Goal: Task Accomplishment & Management: Use online tool/utility

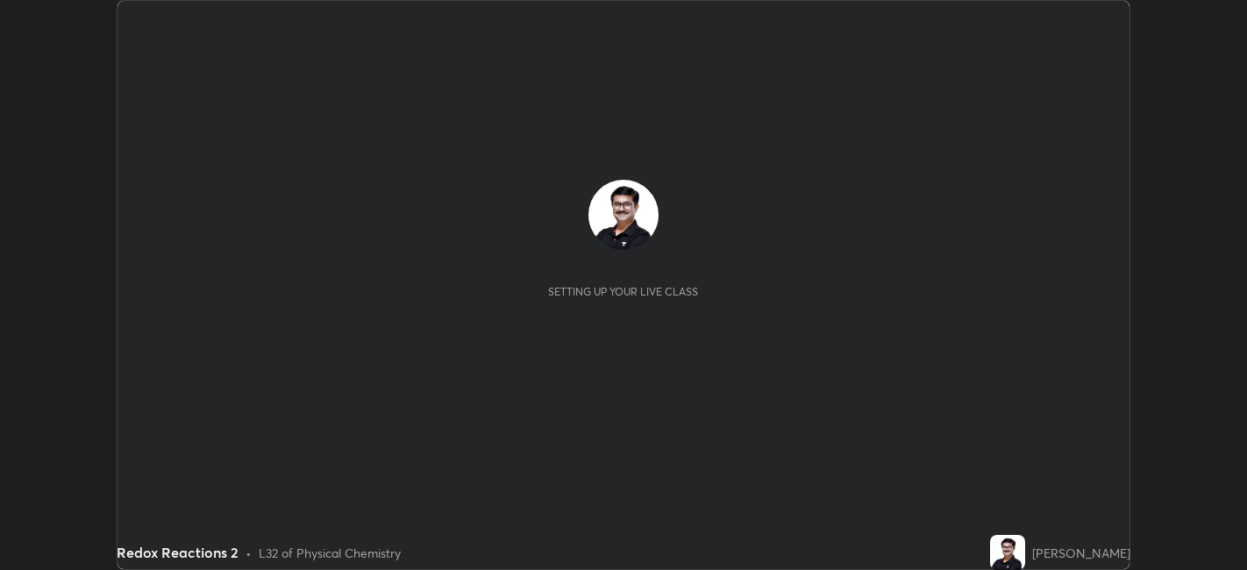
scroll to position [570, 1247]
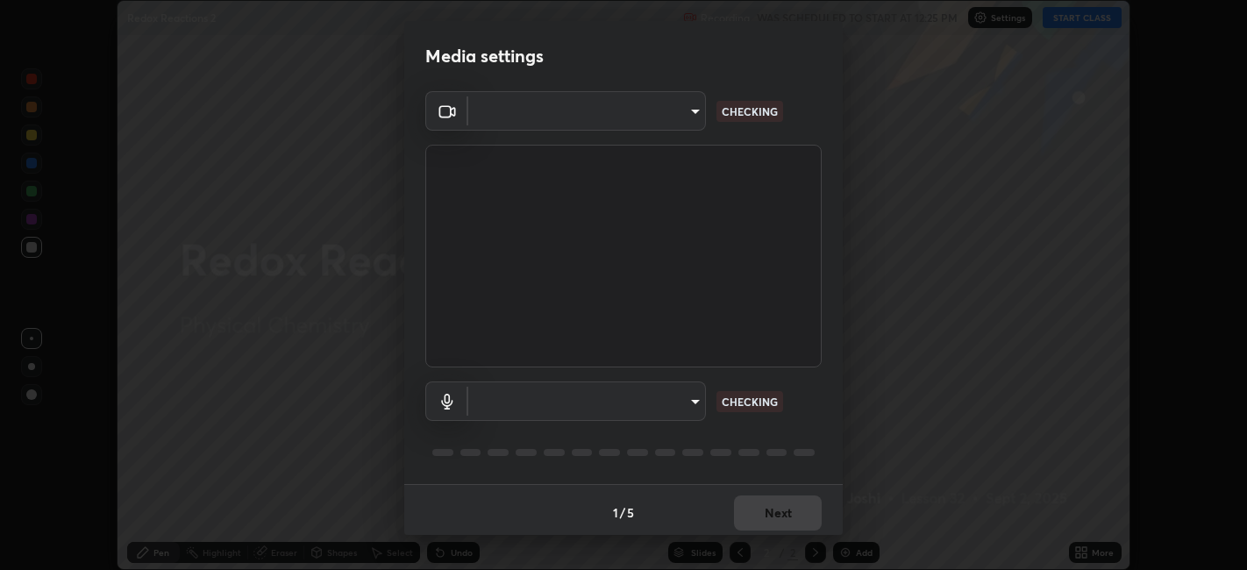
type input "67417adfccfa8b42c30ef4407fe4a6c493a28e79373338af571501226f50bce5"
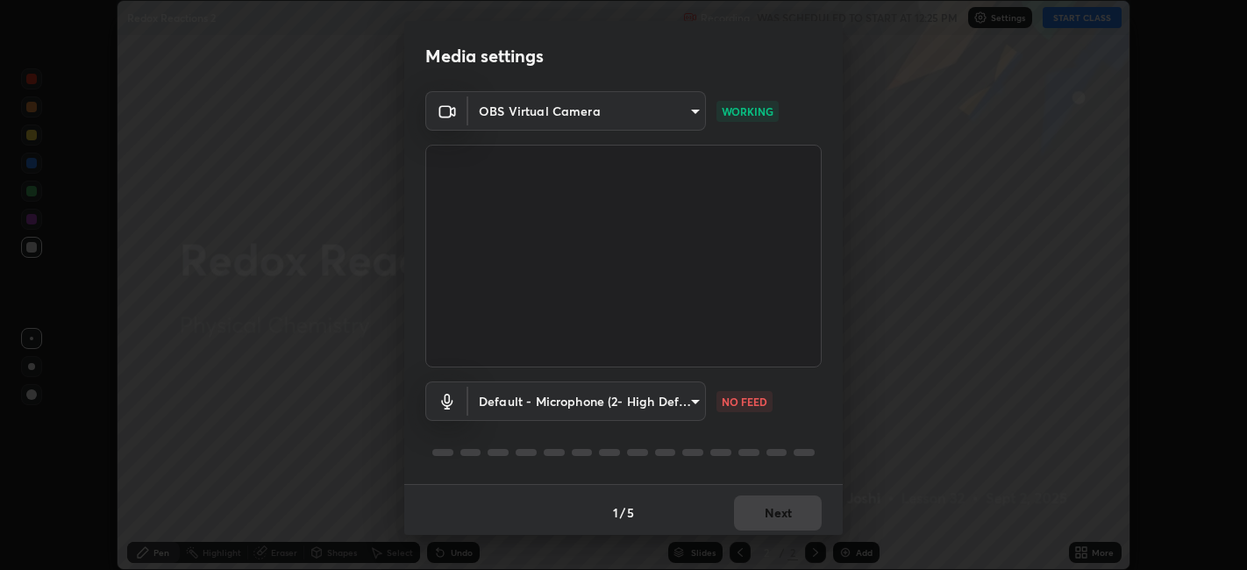
scroll to position [4, 0]
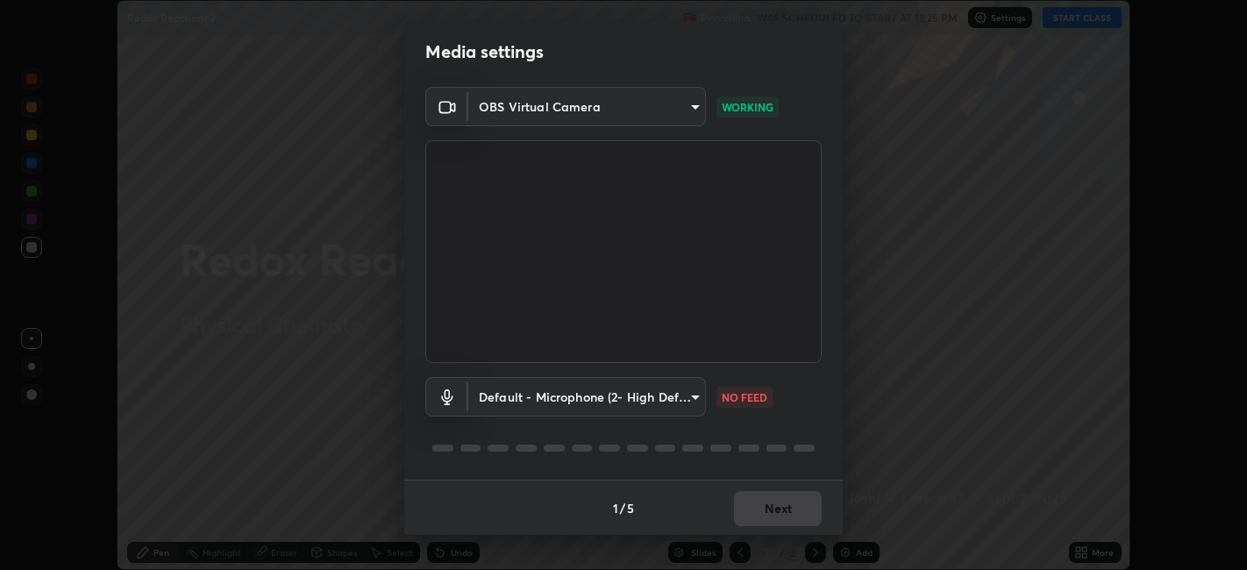
click at [696, 392] on body "Erase all Redox Reactions 2 Recording WAS SCHEDULED TO START AT 12:25 PM Settin…" at bounding box center [623, 285] width 1247 height 570
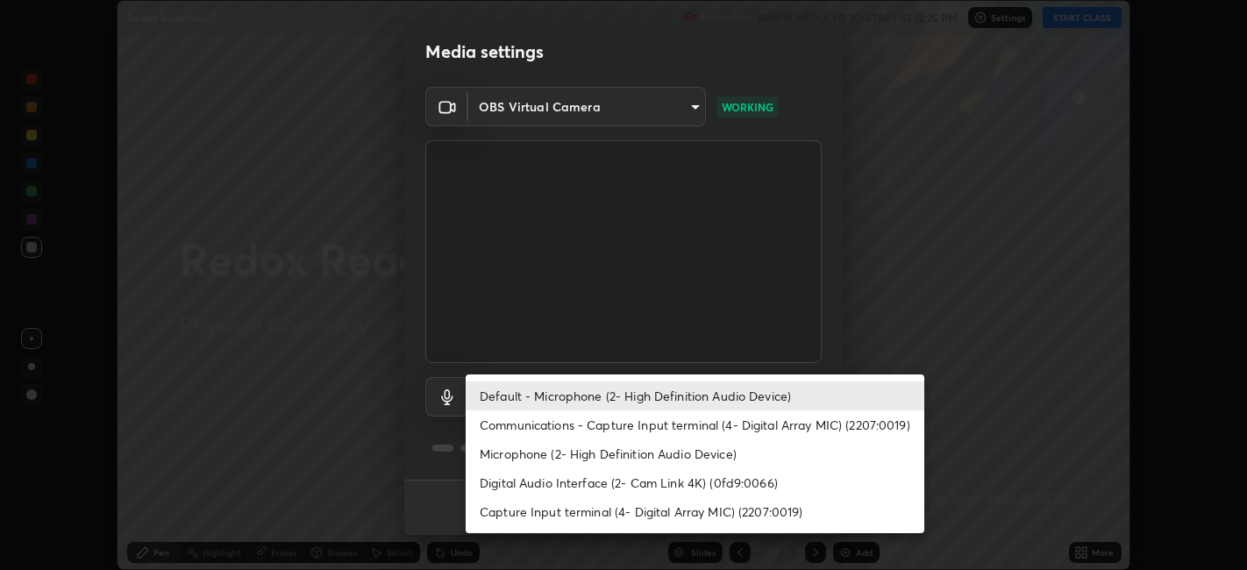
click at [551, 481] on li "Digital Audio Interface (2- Cam Link 4K) (0fd9:0066)" at bounding box center [695, 482] width 459 height 29
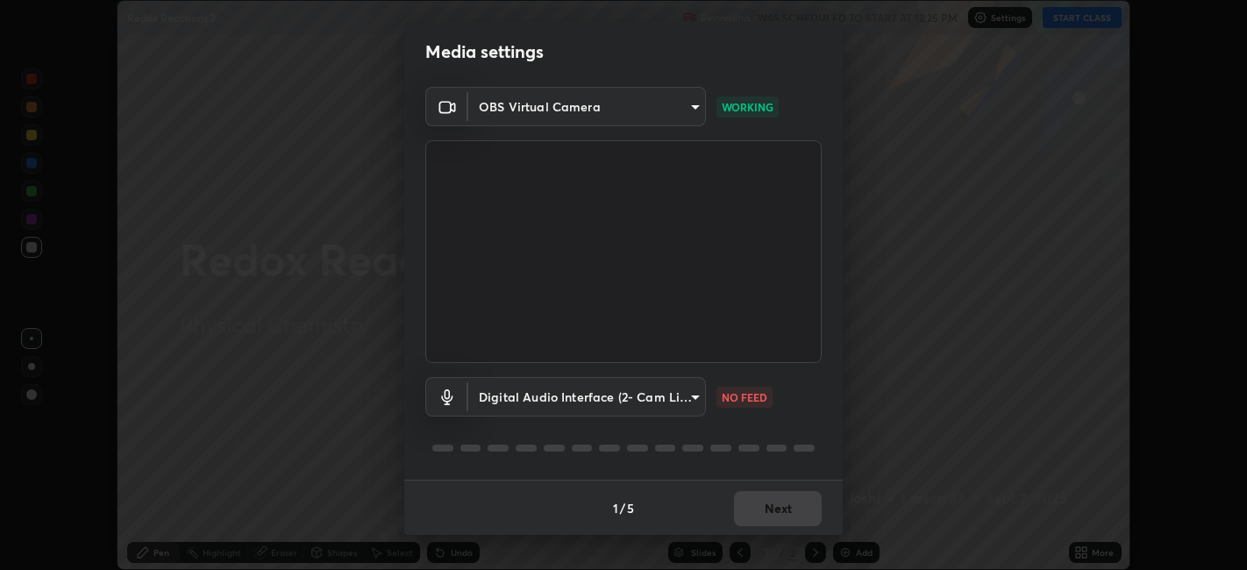
click at [692, 398] on body "Erase all Redox Reactions 2 Recording WAS SCHEDULED TO START AT 12:25 PM Settin…" at bounding box center [623, 285] width 1247 height 570
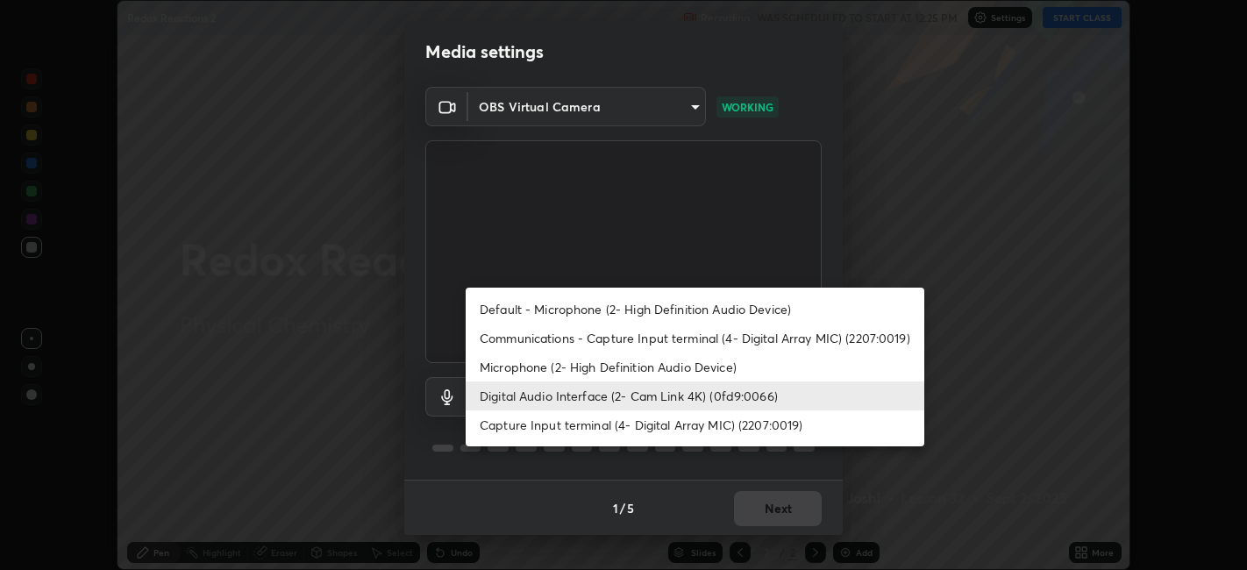
click at [539, 311] on li "Default - Microphone (2- High Definition Audio Device)" at bounding box center [695, 309] width 459 height 29
type input "default"
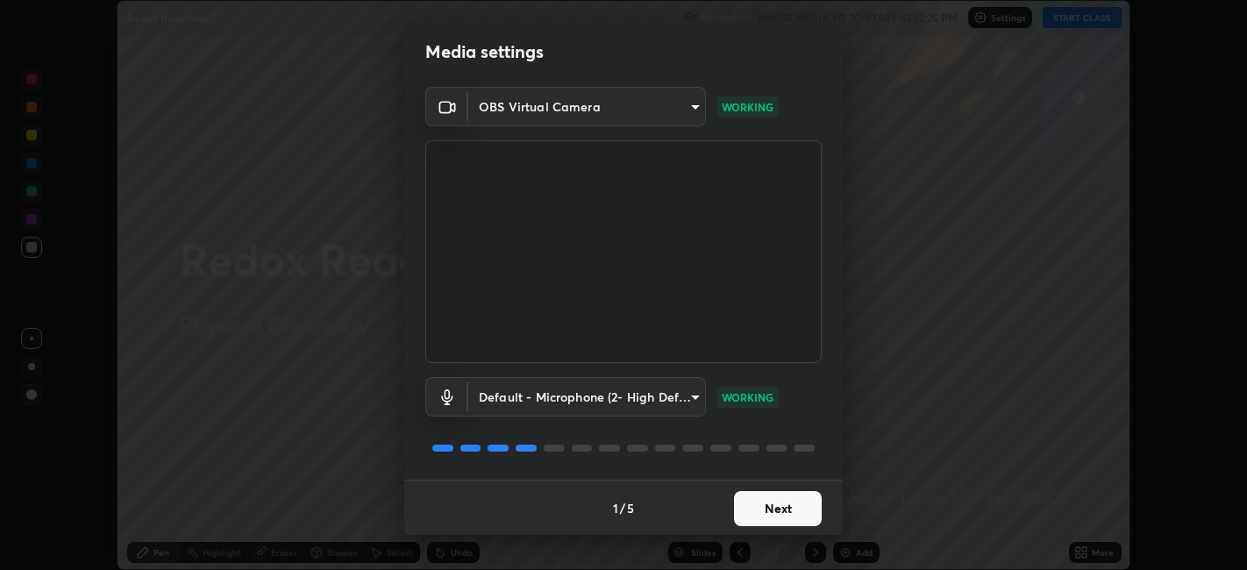
click at [763, 503] on button "Next" at bounding box center [778, 508] width 88 height 35
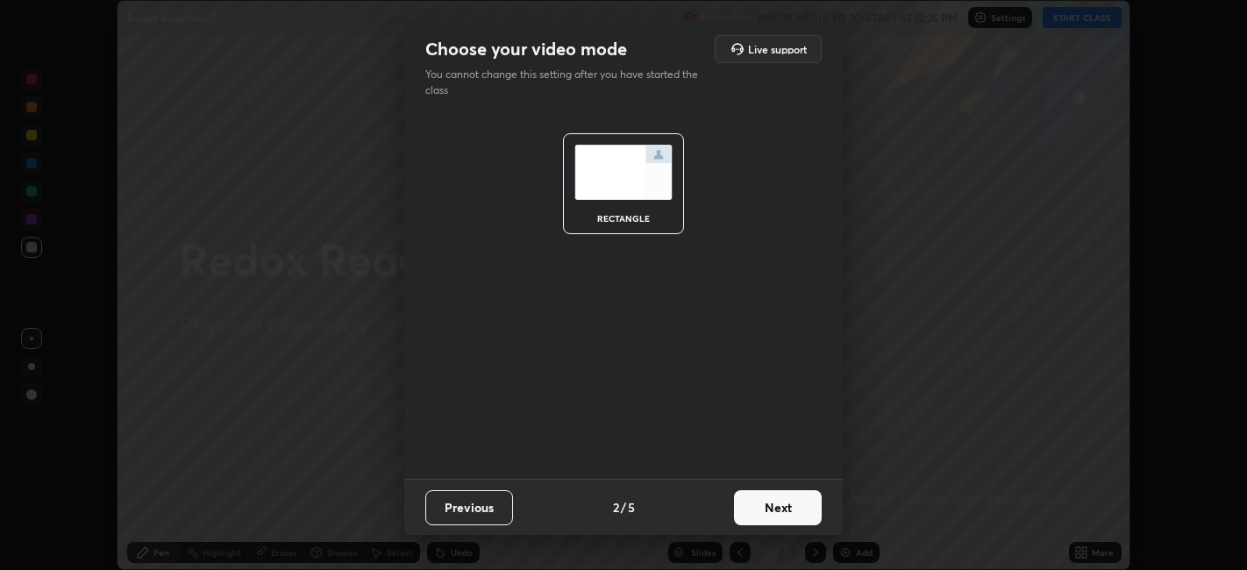
scroll to position [0, 0]
click at [763, 507] on button "Next" at bounding box center [778, 507] width 88 height 35
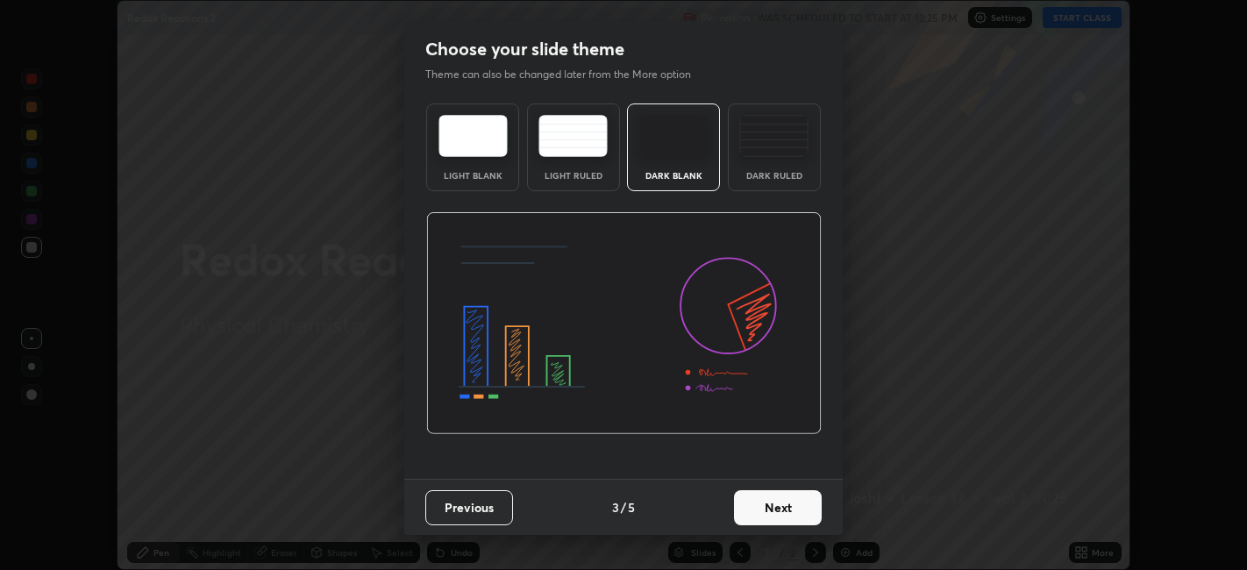
click at [765, 504] on button "Next" at bounding box center [778, 507] width 88 height 35
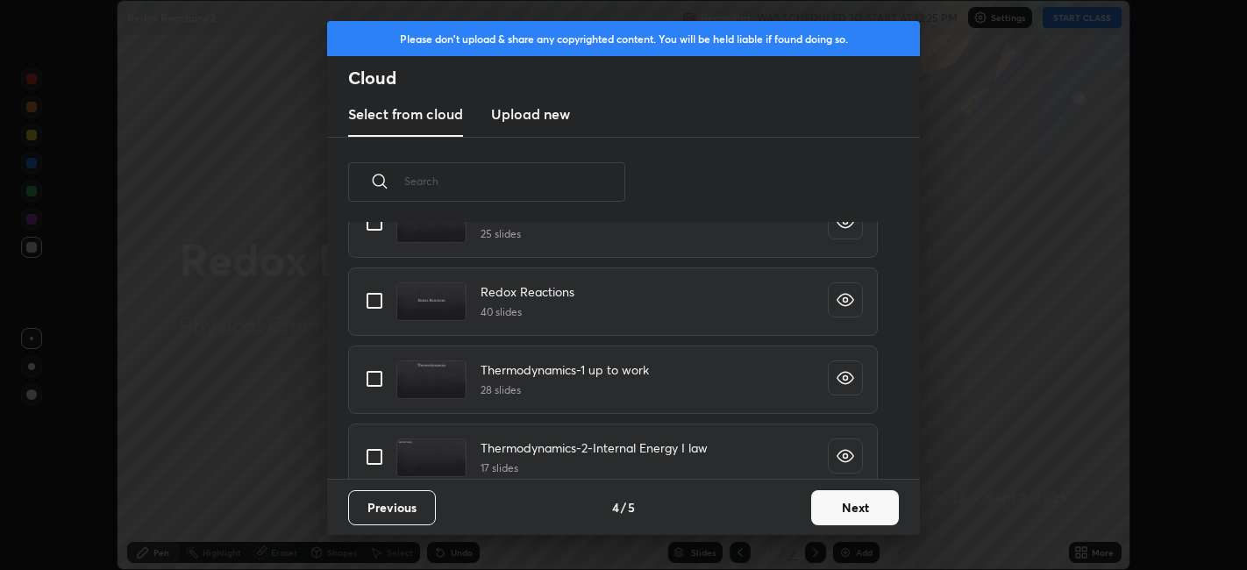
scroll to position [1016, 0]
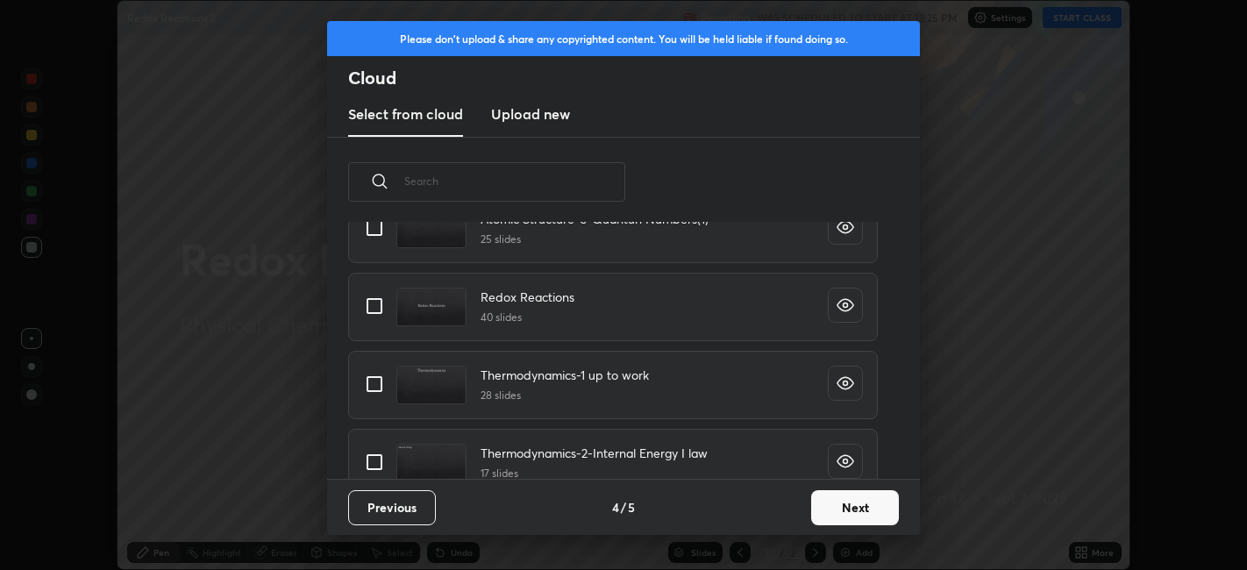
click at [376, 302] on input "grid" at bounding box center [374, 306] width 37 height 37
checkbox input "true"
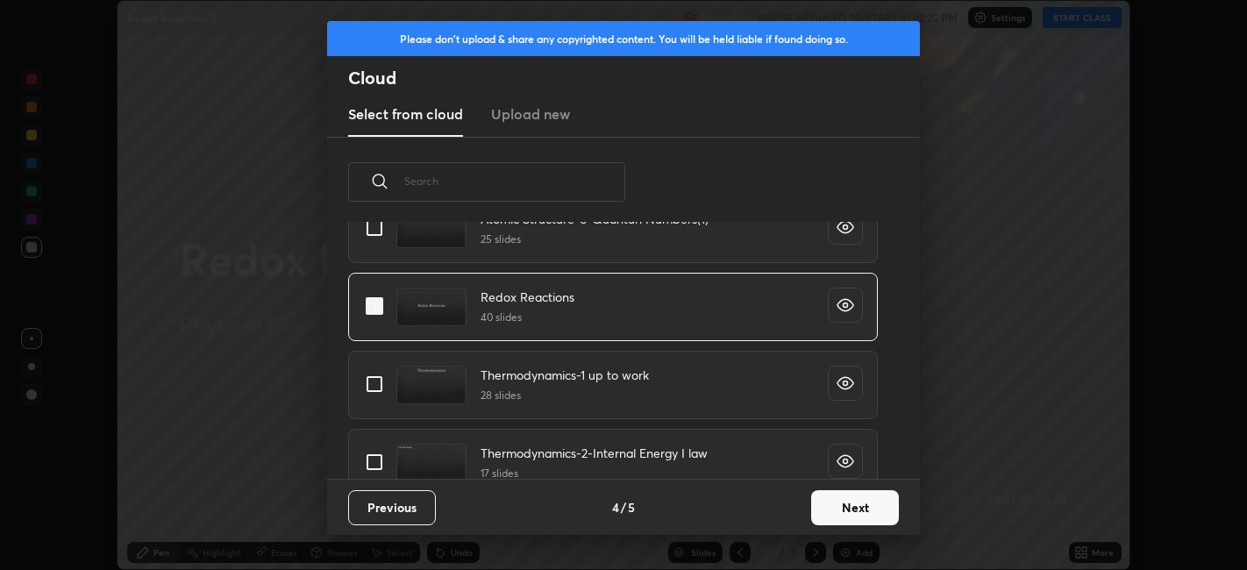
click at [842, 501] on button "Next" at bounding box center [855, 507] width 88 height 35
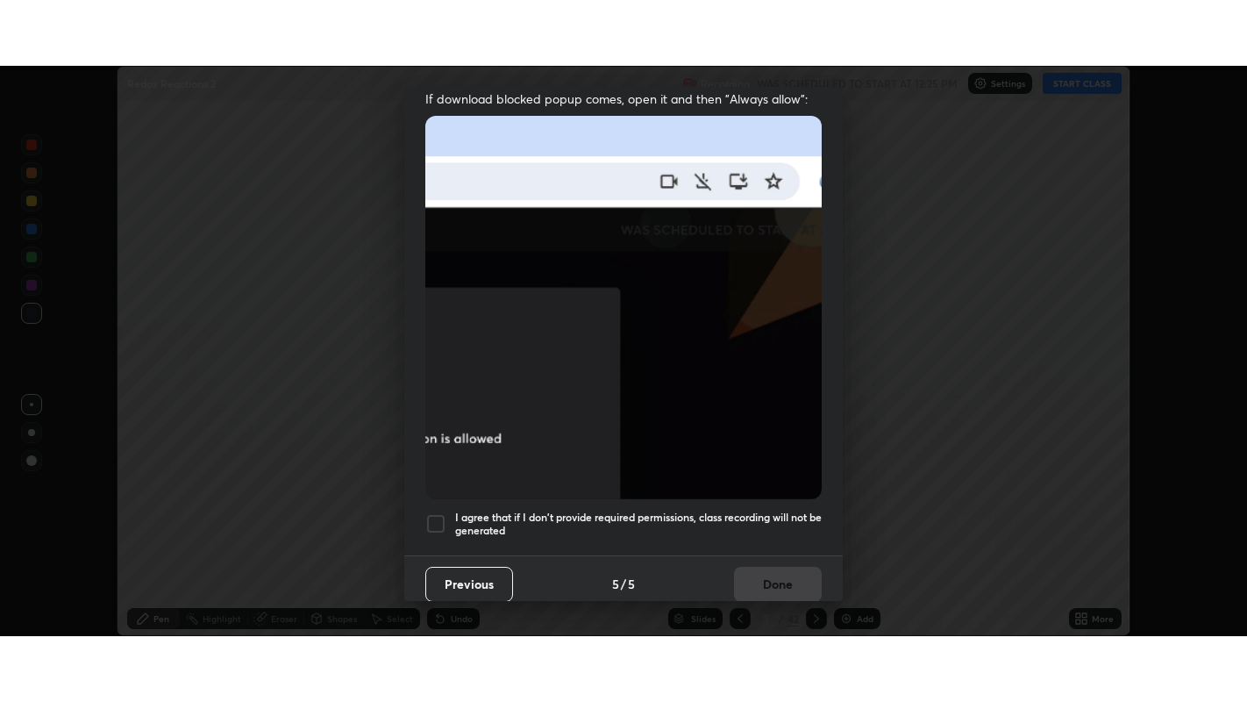
scroll to position [362, 0]
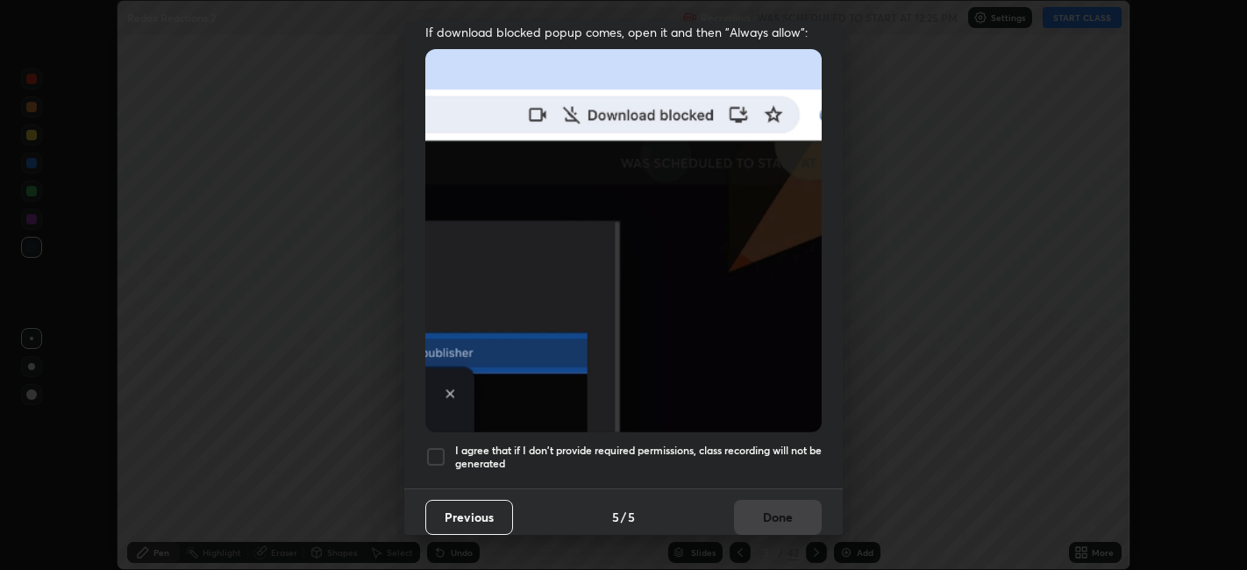
click at [437, 447] on div at bounding box center [435, 456] width 21 height 21
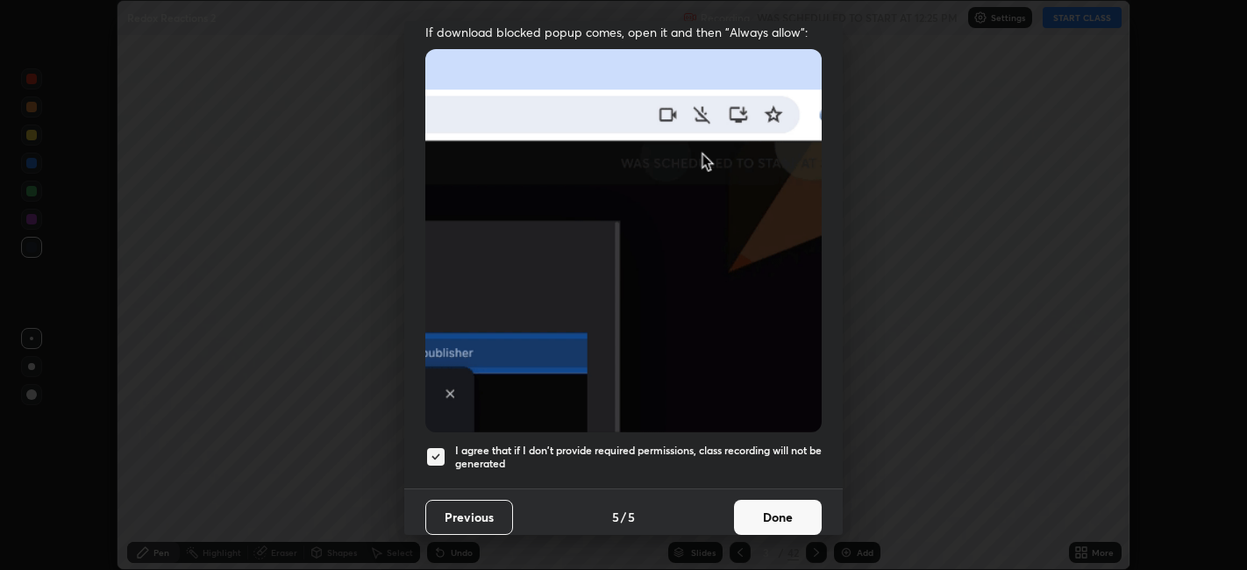
click at [761, 506] on button "Done" at bounding box center [778, 517] width 88 height 35
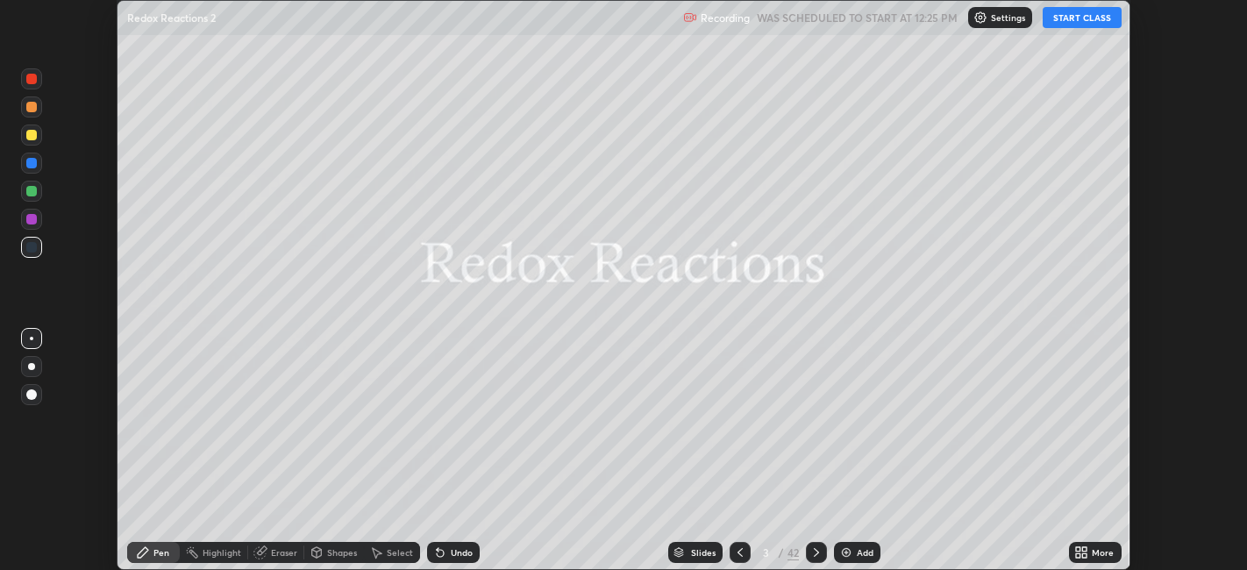
click at [1071, 21] on button "START CLASS" at bounding box center [1082, 17] width 79 height 21
click at [1079, 549] on icon at bounding box center [1078, 549] width 4 height 4
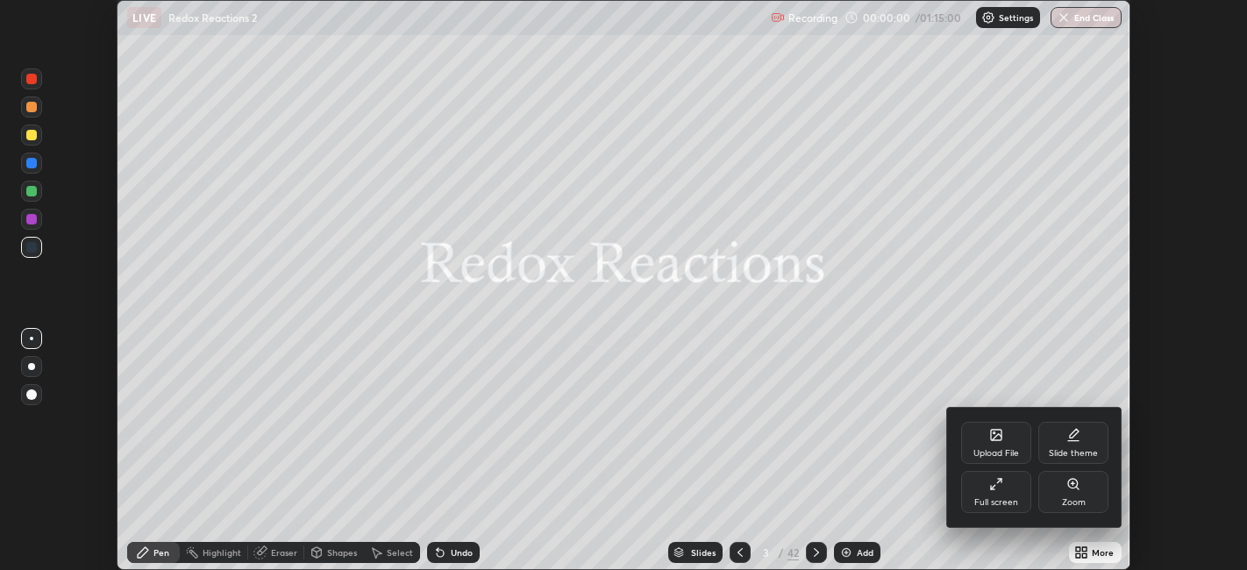
click at [989, 498] on div "Full screen" at bounding box center [996, 502] width 44 height 9
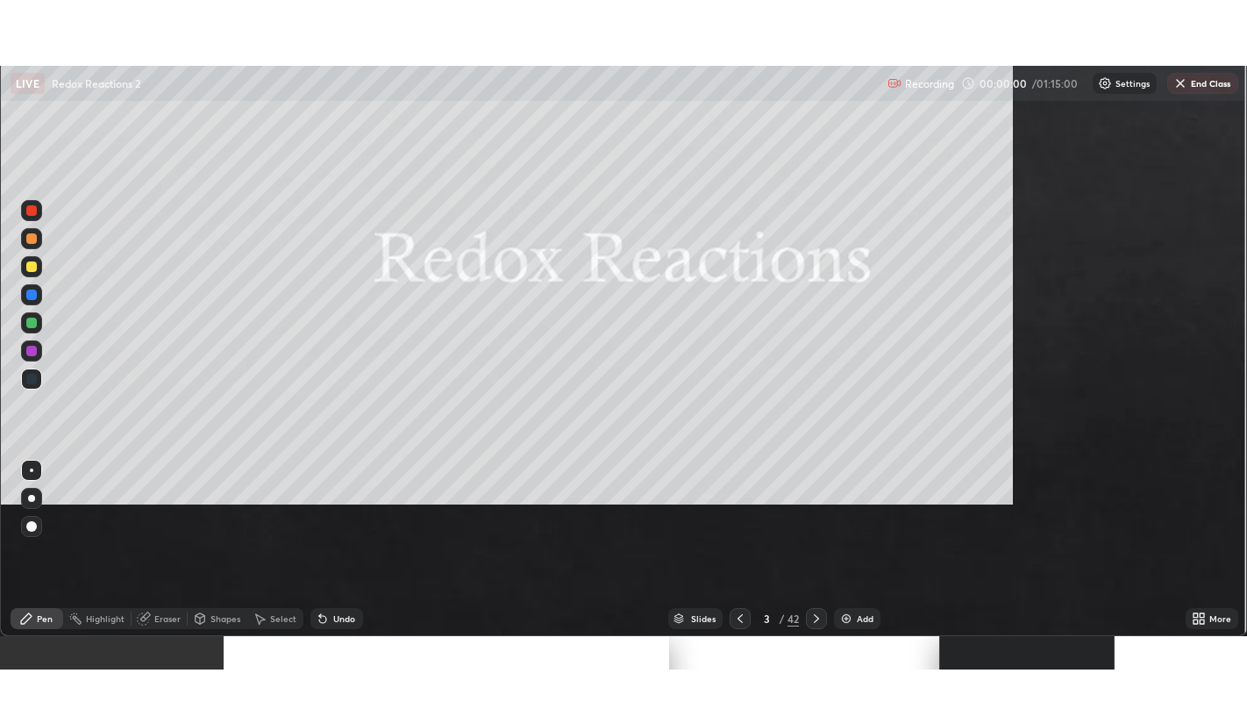
scroll to position [702, 1247]
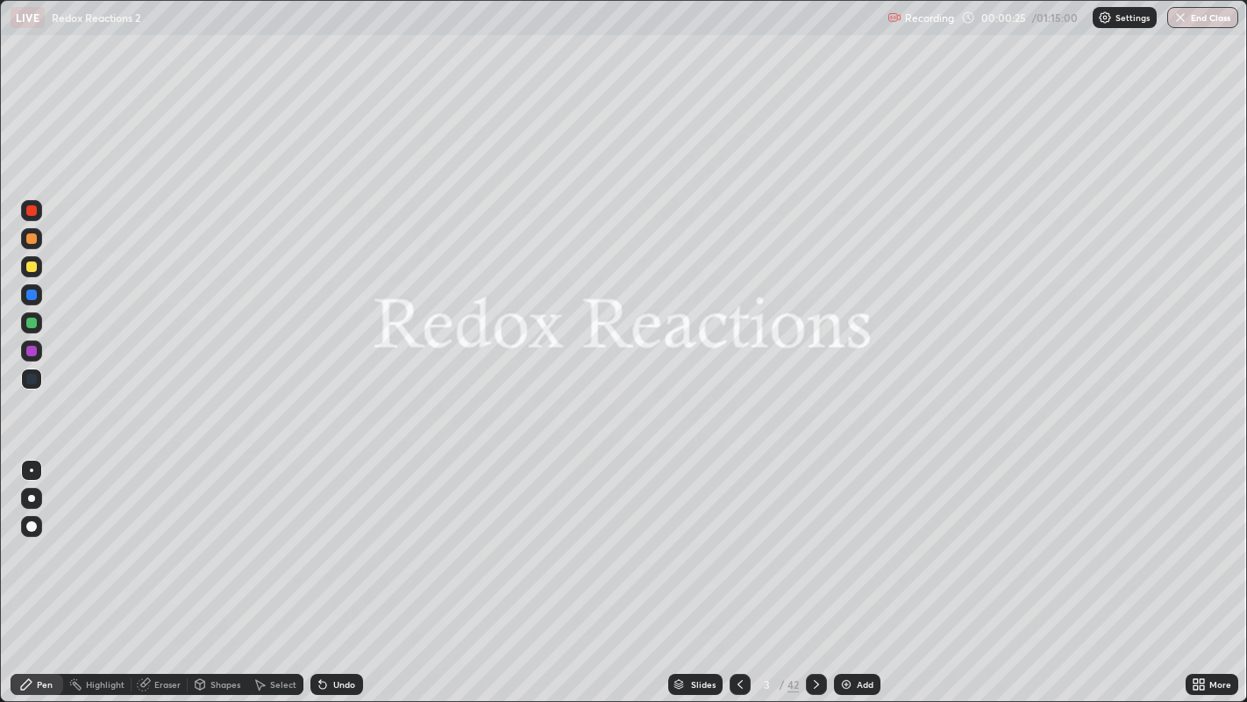
click at [842, 569] on img at bounding box center [846, 684] width 14 height 14
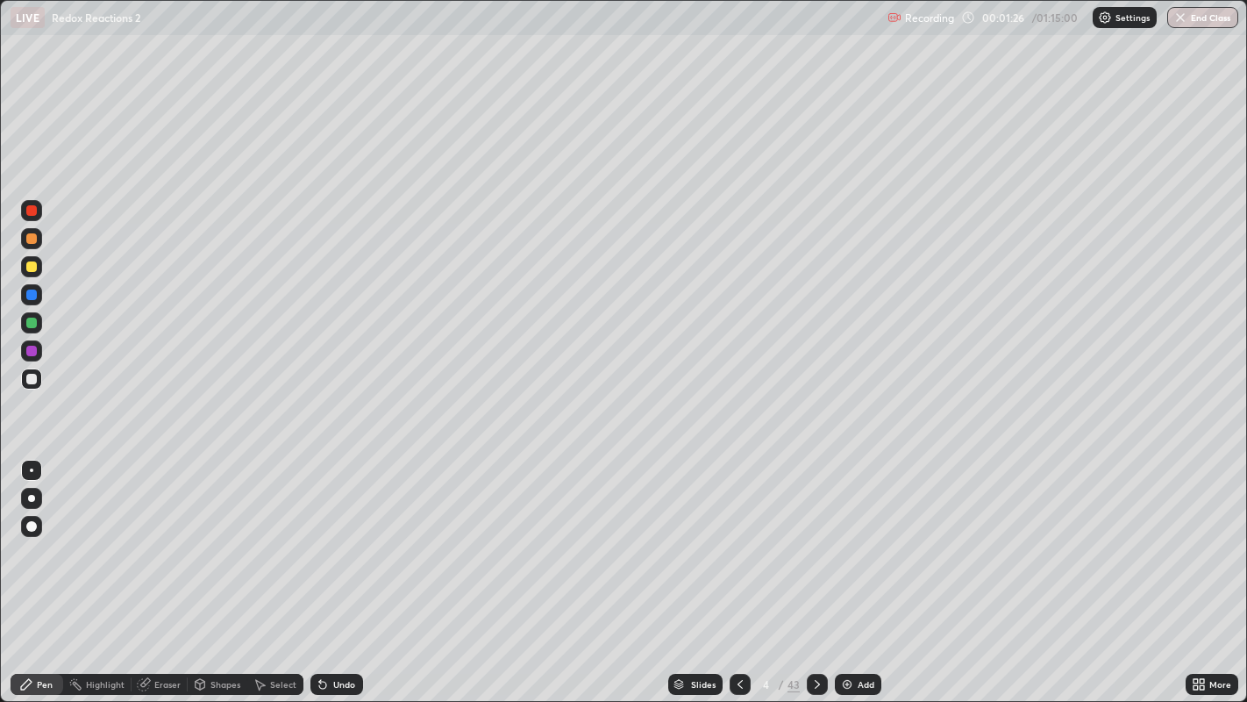
click at [32, 382] on div at bounding box center [31, 379] width 11 height 11
click at [276, 569] on div "Select" at bounding box center [283, 684] width 26 height 9
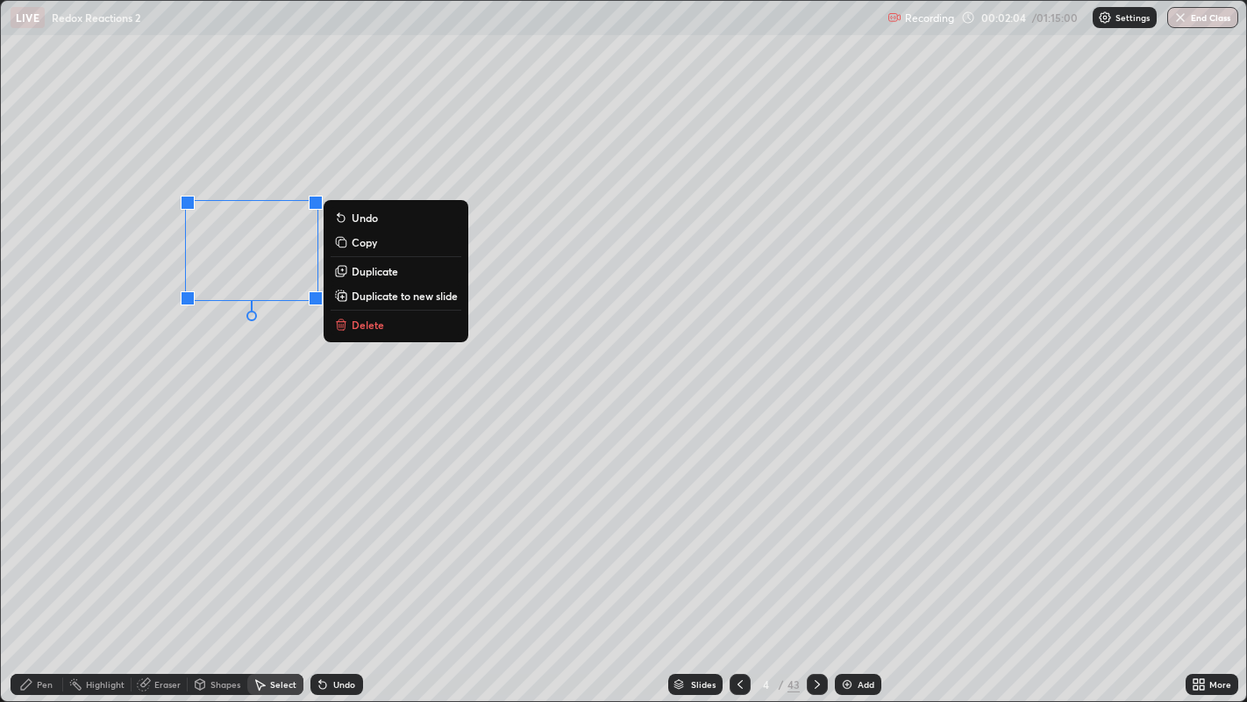
click at [370, 327] on p "Delete" at bounding box center [368, 325] width 32 height 14
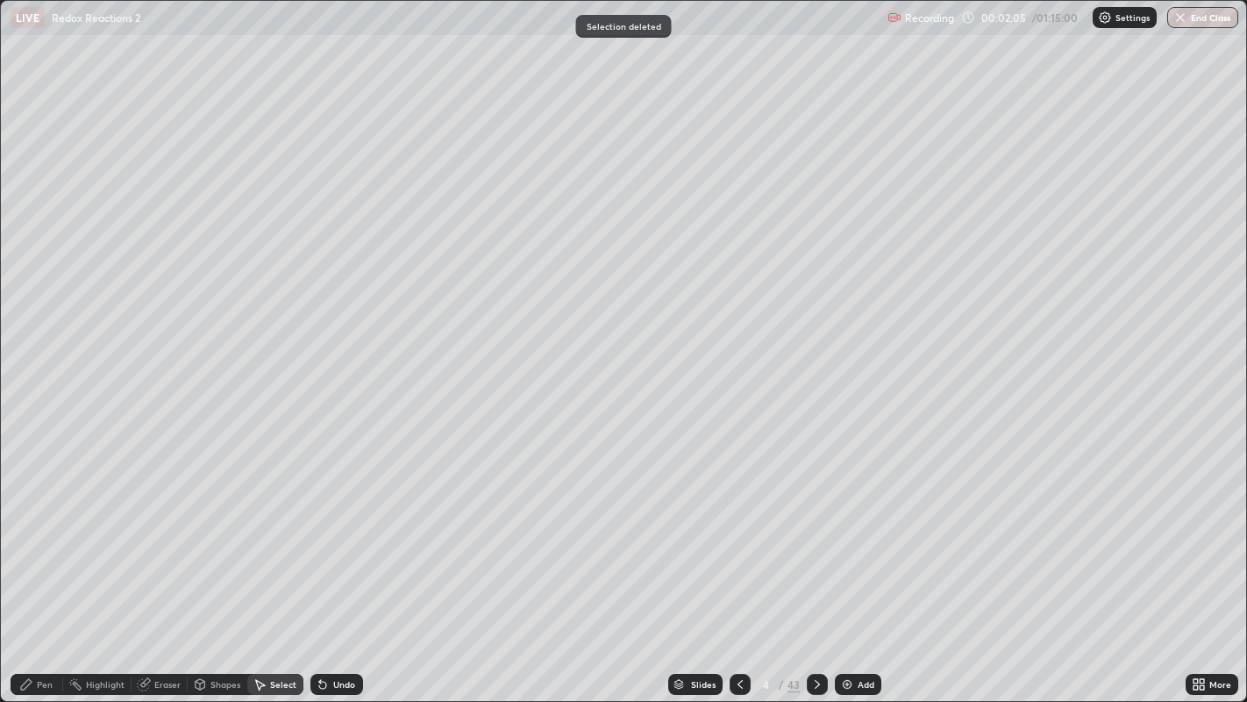
click at [56, 569] on div "Pen" at bounding box center [37, 684] width 53 height 21
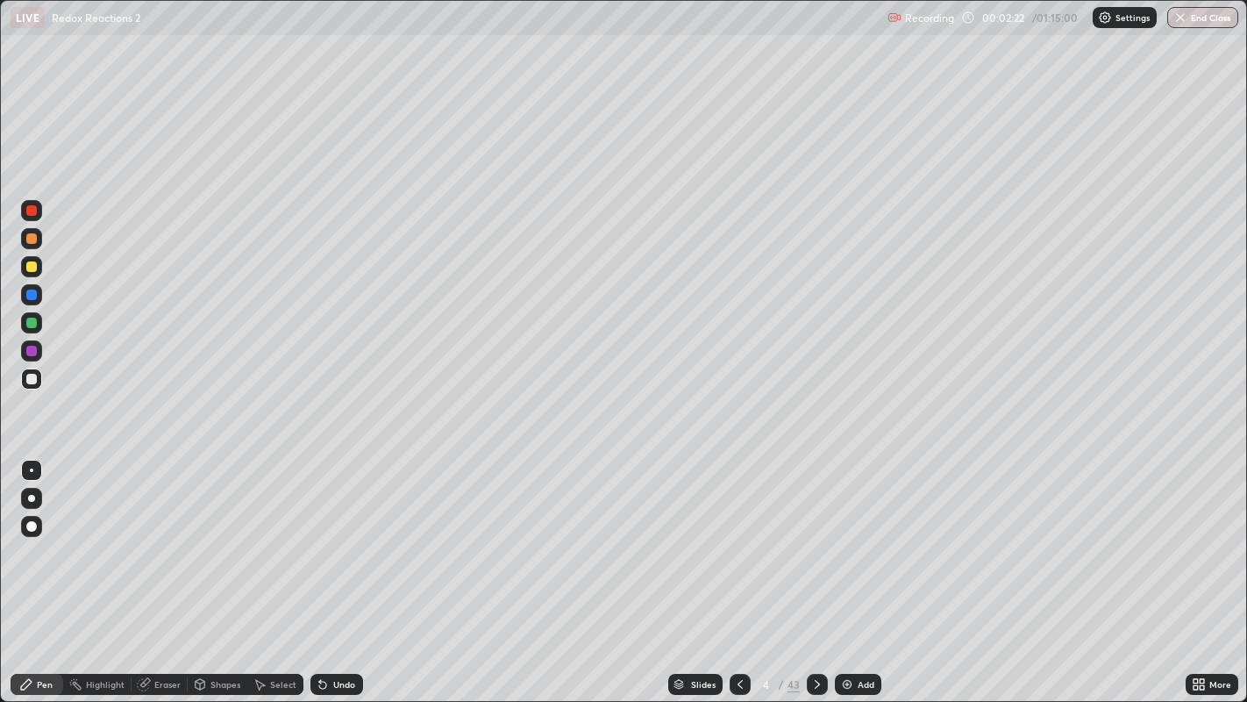
click at [329, 569] on div "Undo" at bounding box center [337, 684] width 53 height 21
click at [333, 569] on div "Undo" at bounding box center [344, 684] width 22 height 9
click at [328, 569] on div "Undo" at bounding box center [337, 684] width 53 height 21
click at [167, 569] on div "Eraser" at bounding box center [167, 684] width 26 height 9
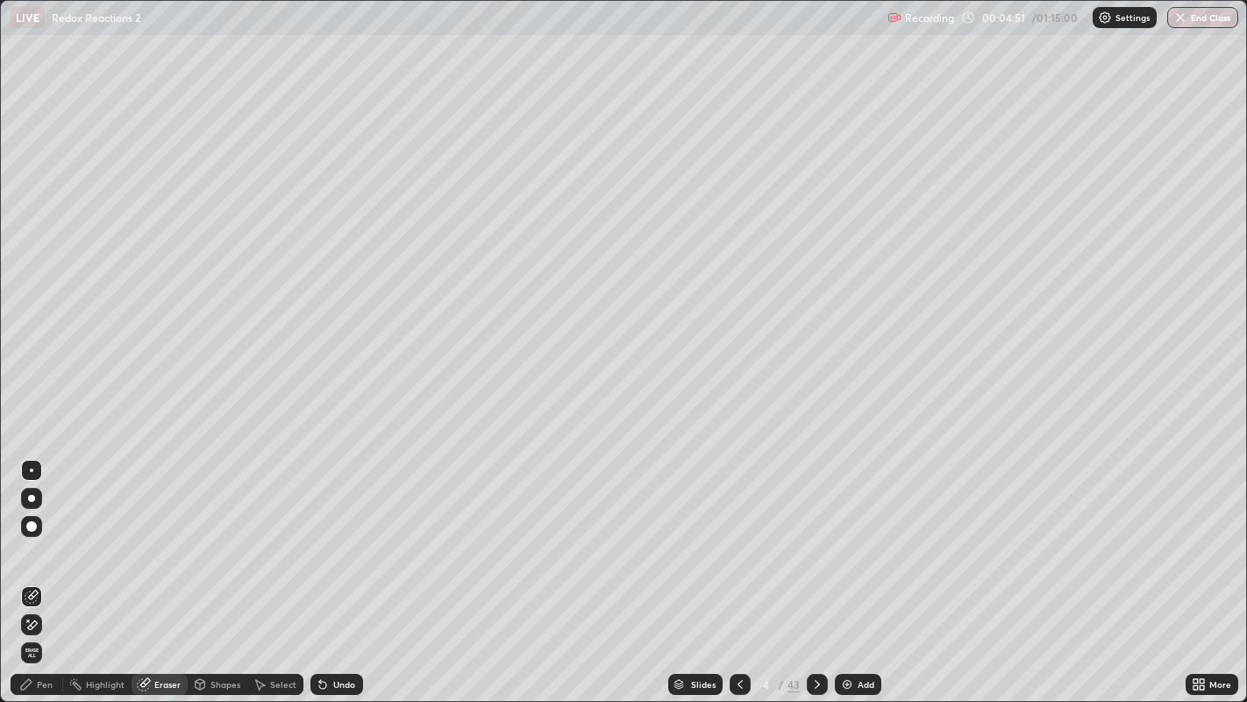
click at [36, 569] on div "Pen" at bounding box center [37, 684] width 53 height 21
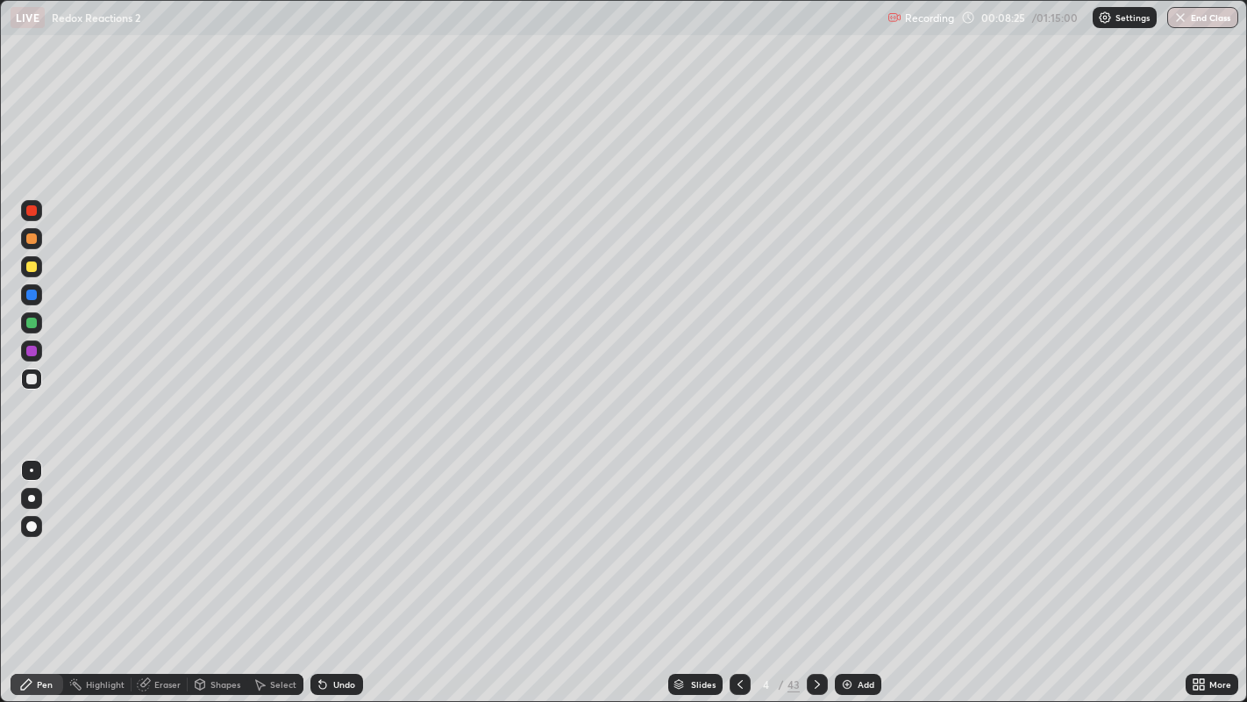
click at [235, 569] on div "Shapes" at bounding box center [226, 684] width 30 height 9
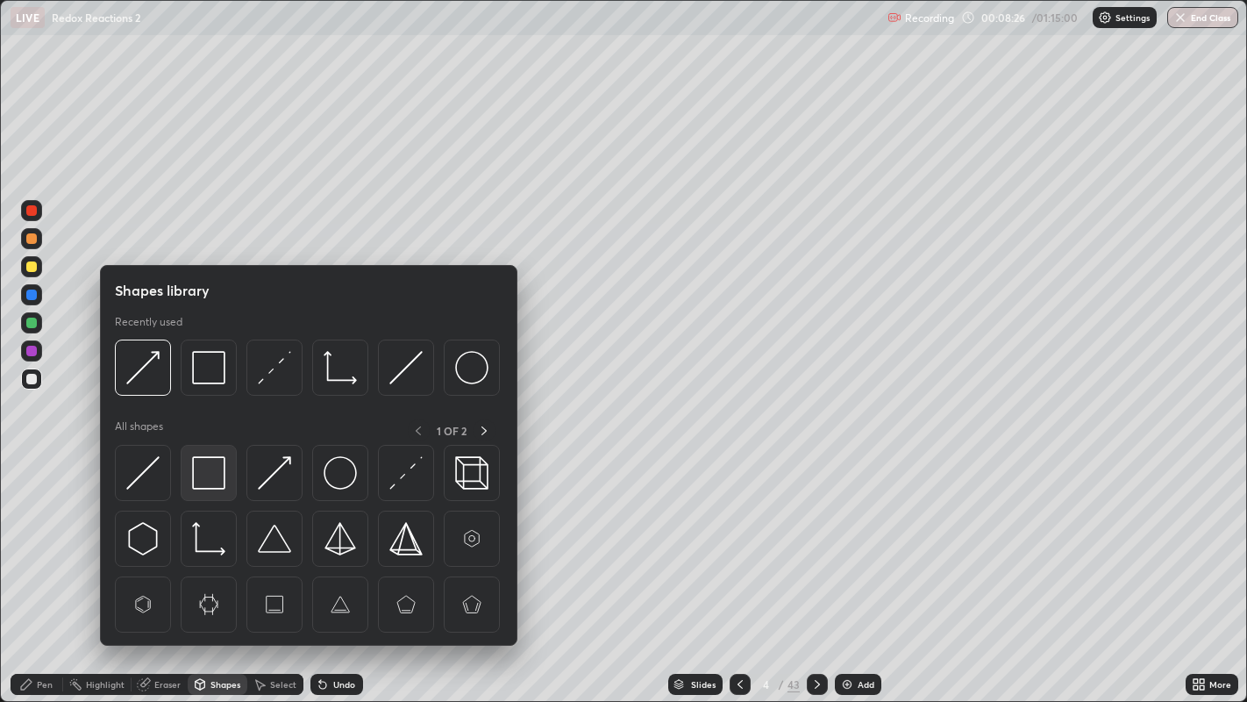
click at [221, 479] on img at bounding box center [208, 472] width 33 height 33
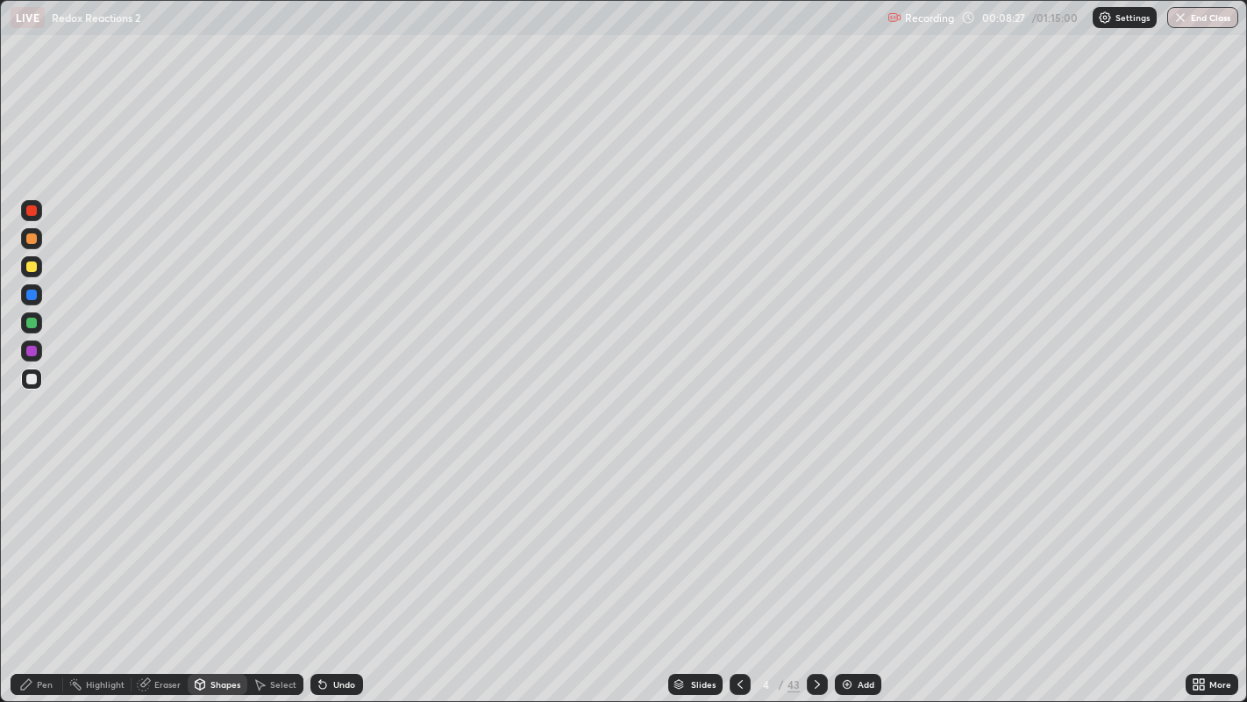
click at [32, 267] on div at bounding box center [31, 266] width 11 height 11
click at [356, 569] on div "Undo" at bounding box center [337, 684] width 53 height 21
click at [61, 569] on div "Pen" at bounding box center [37, 684] width 53 height 21
click at [841, 569] on img at bounding box center [847, 684] width 14 height 14
click at [33, 381] on div at bounding box center [31, 379] width 11 height 11
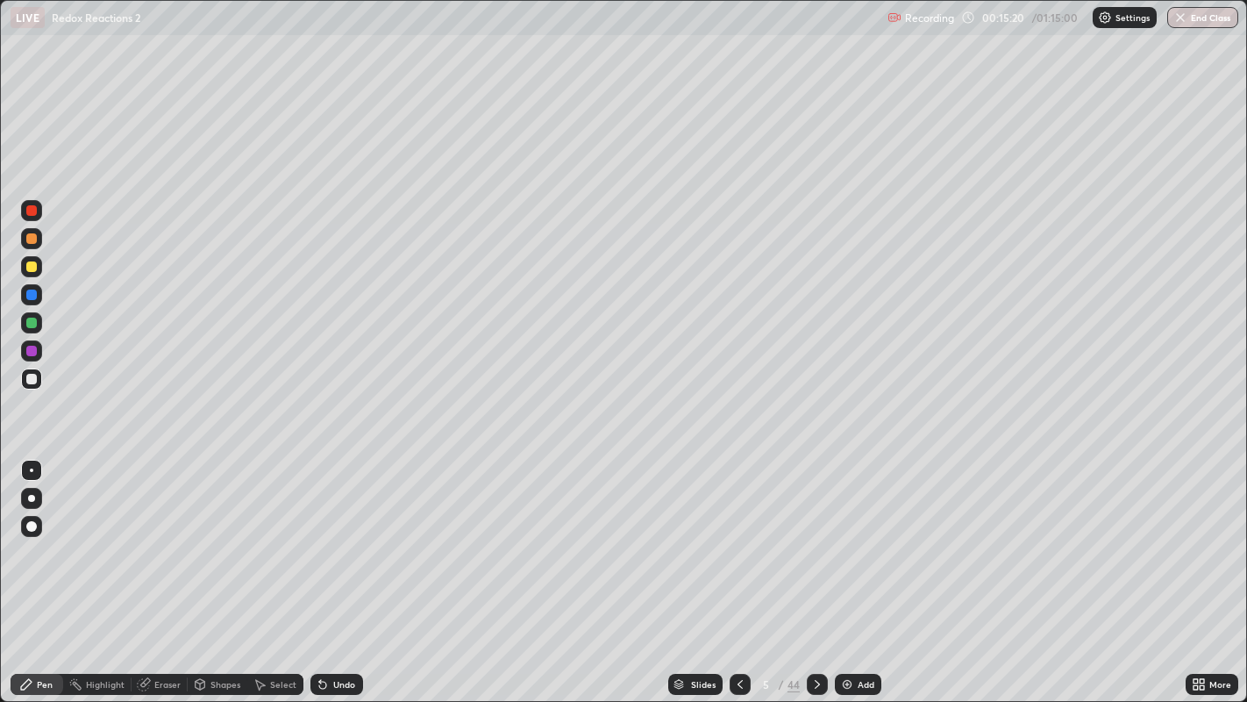
click at [851, 569] on img at bounding box center [847, 684] width 14 height 14
click at [177, 569] on div "Eraser" at bounding box center [167, 684] width 26 height 9
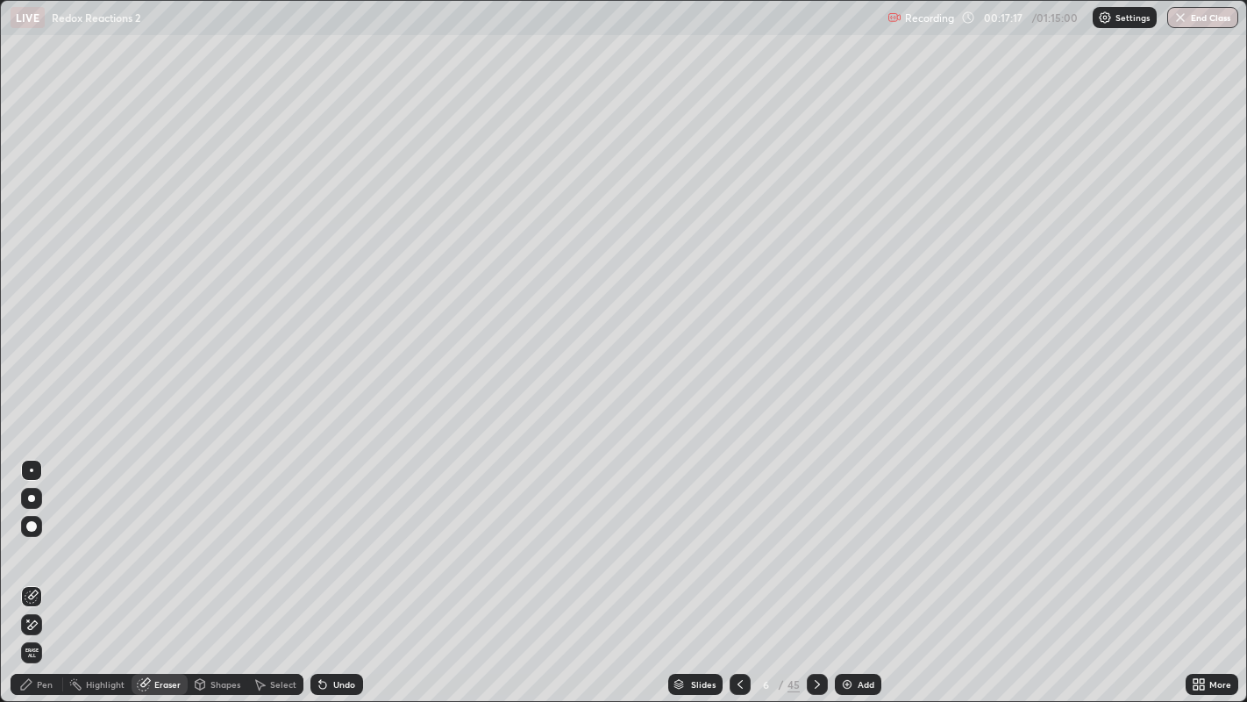
click at [54, 569] on div "Pen" at bounding box center [37, 684] width 53 height 21
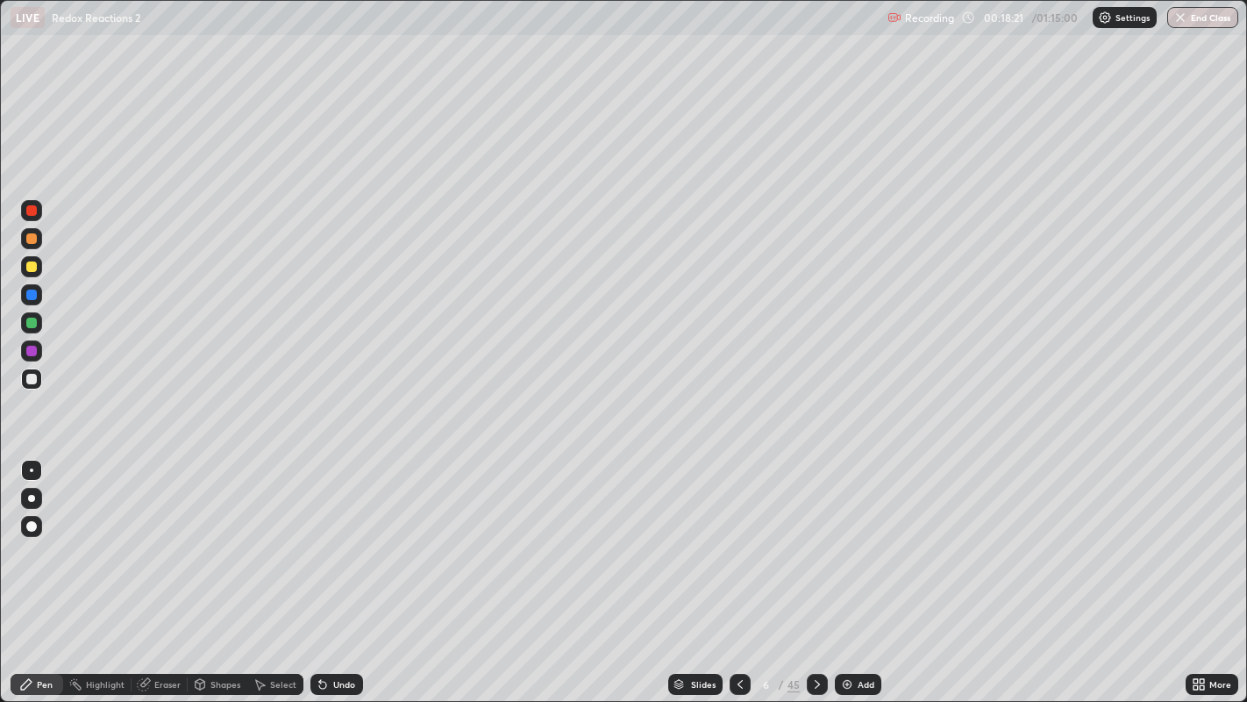
click at [852, 569] on img at bounding box center [847, 684] width 14 height 14
click at [32, 378] on div at bounding box center [31, 379] width 11 height 11
click at [841, 569] on div "Add" at bounding box center [858, 684] width 46 height 21
click at [170, 569] on div "Eraser" at bounding box center [167, 684] width 26 height 9
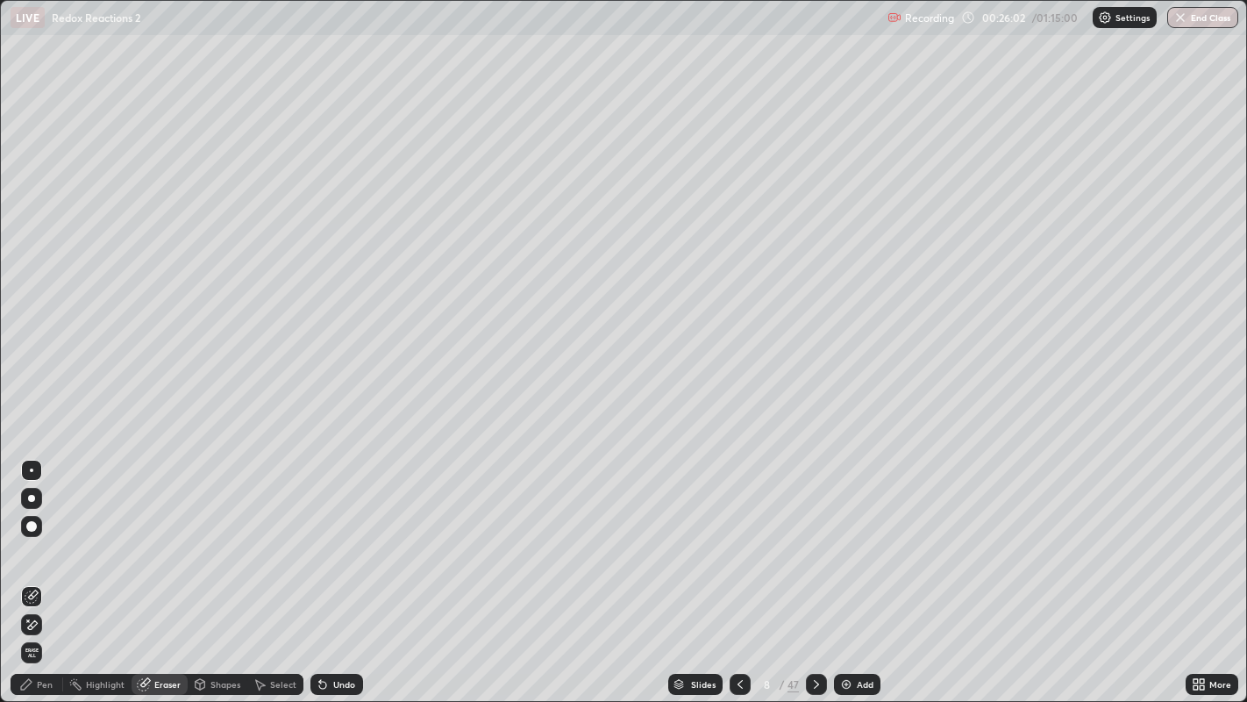
click at [279, 569] on div "Select" at bounding box center [283, 684] width 26 height 9
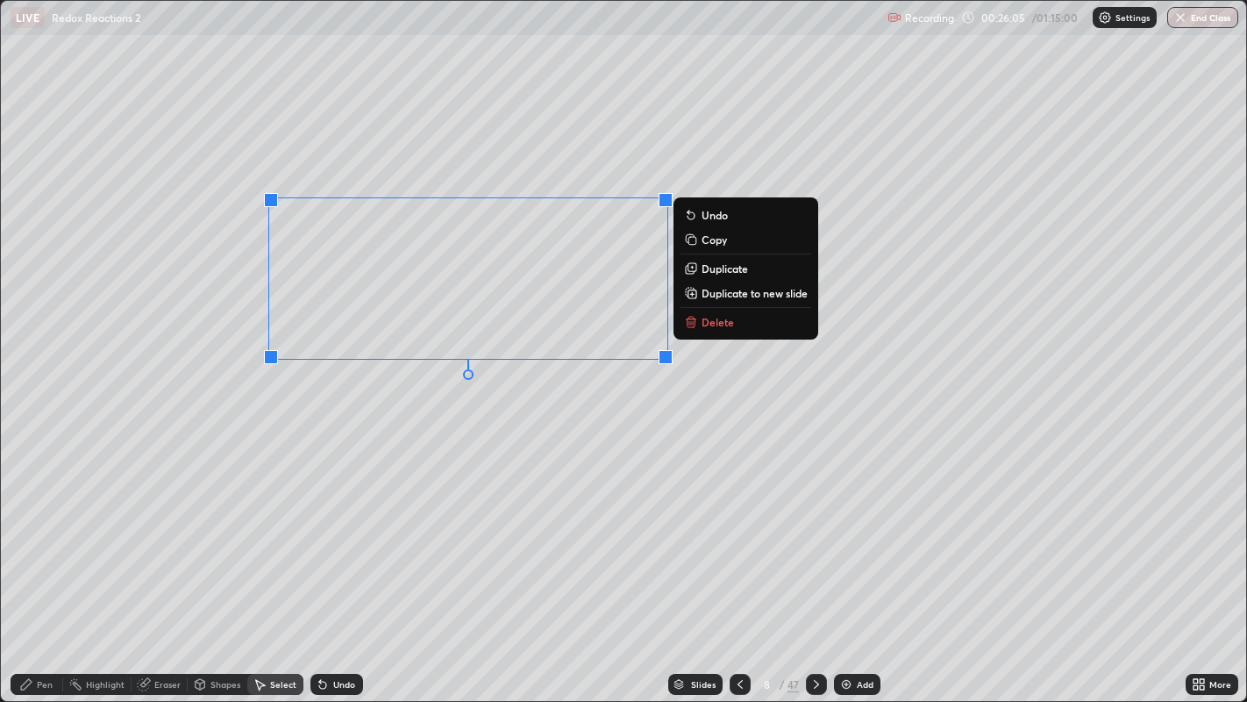
click at [702, 325] on p "Delete" at bounding box center [718, 322] width 32 height 14
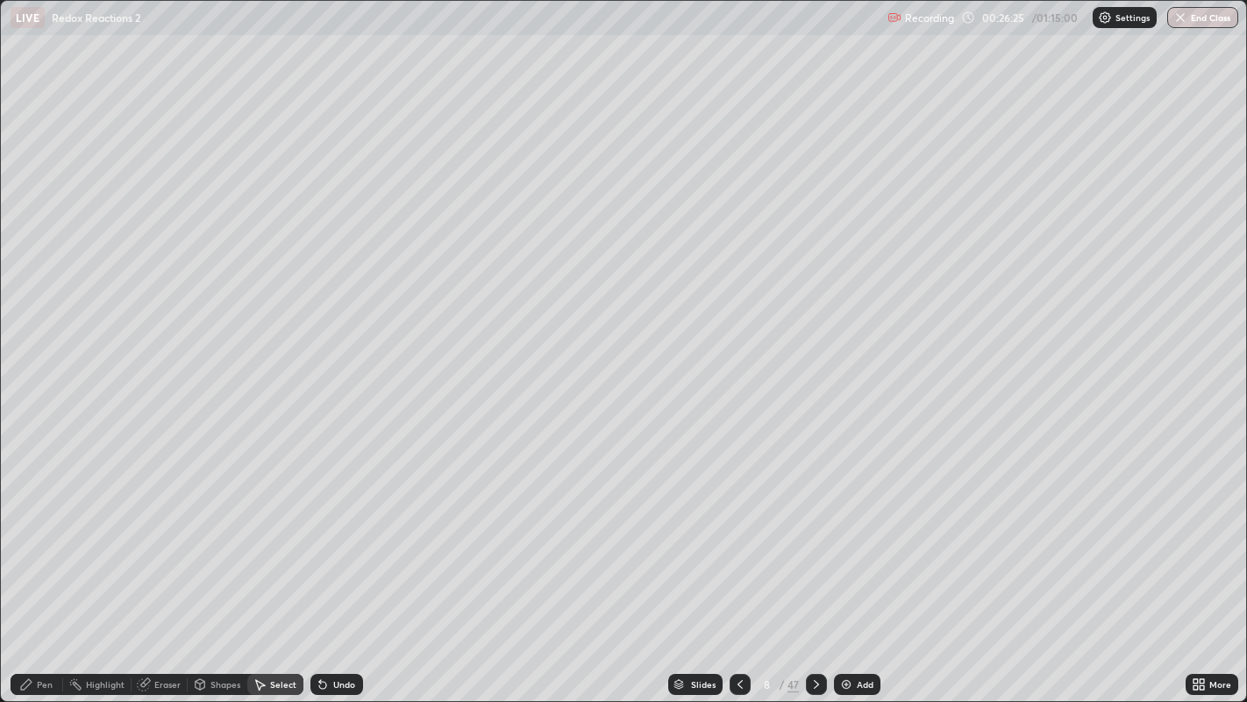
click at [56, 569] on div "Pen" at bounding box center [37, 684] width 53 height 21
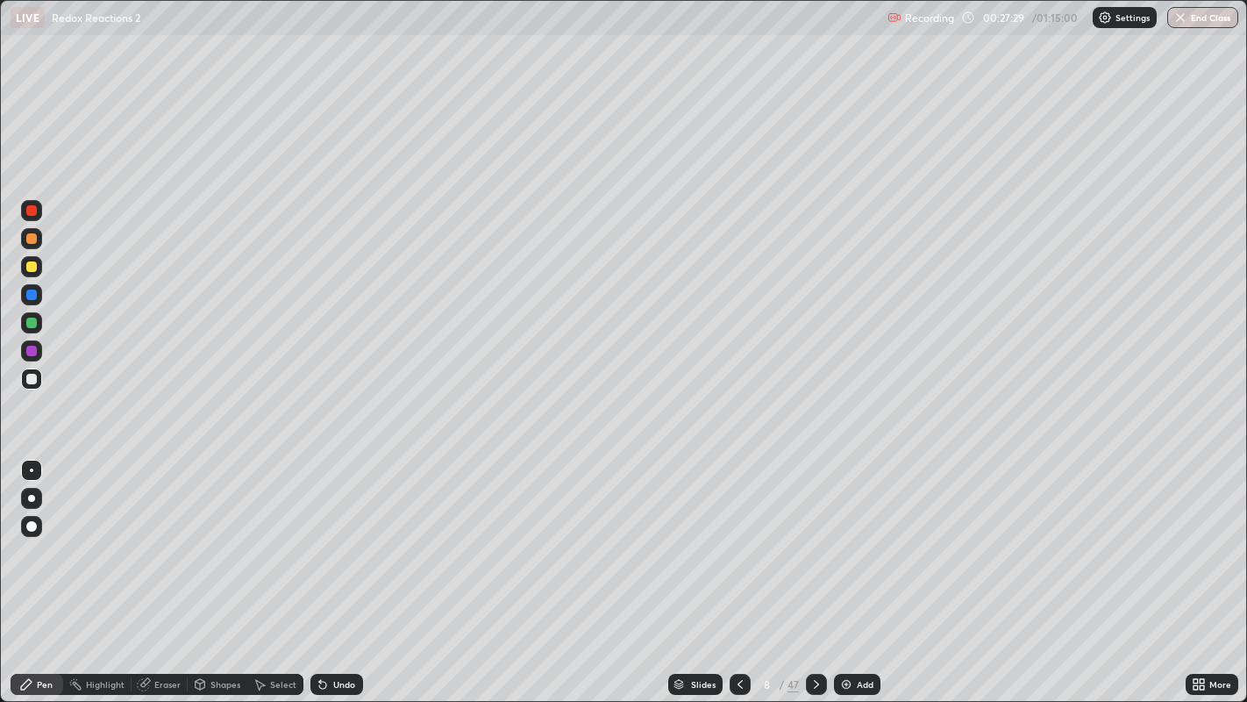
click at [265, 569] on icon at bounding box center [260, 684] width 14 height 14
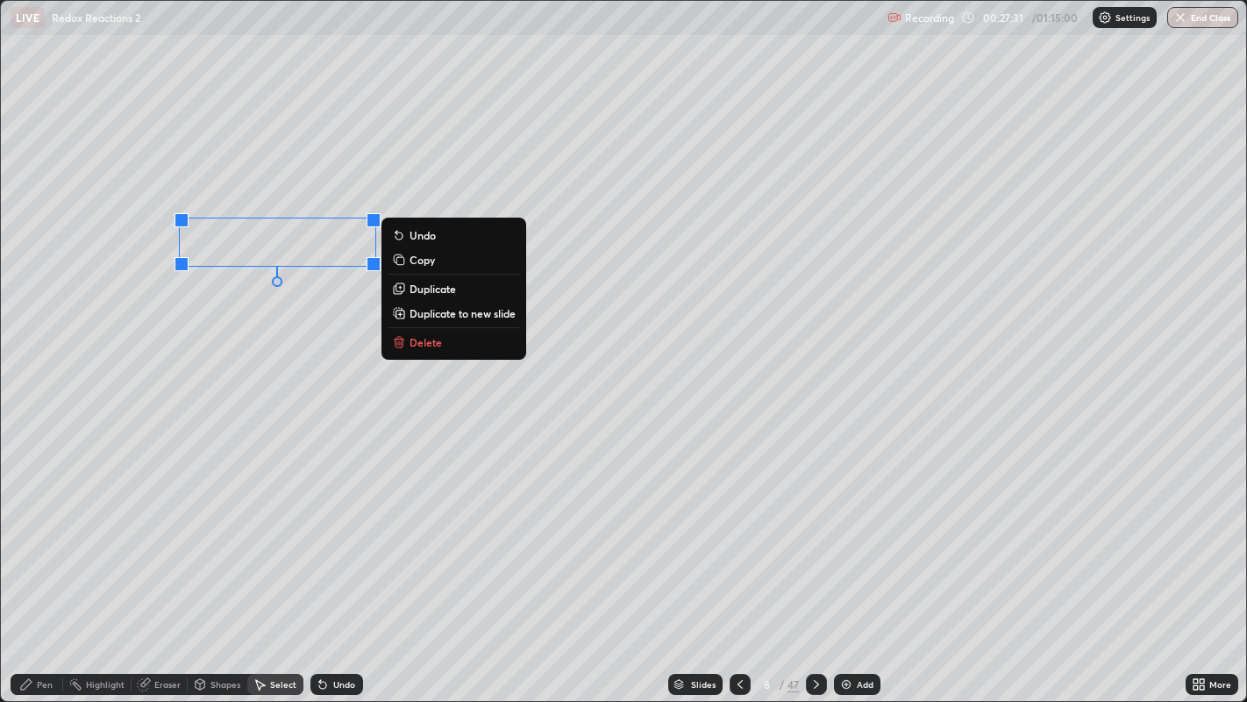
click at [417, 342] on p "Delete" at bounding box center [426, 342] width 32 height 14
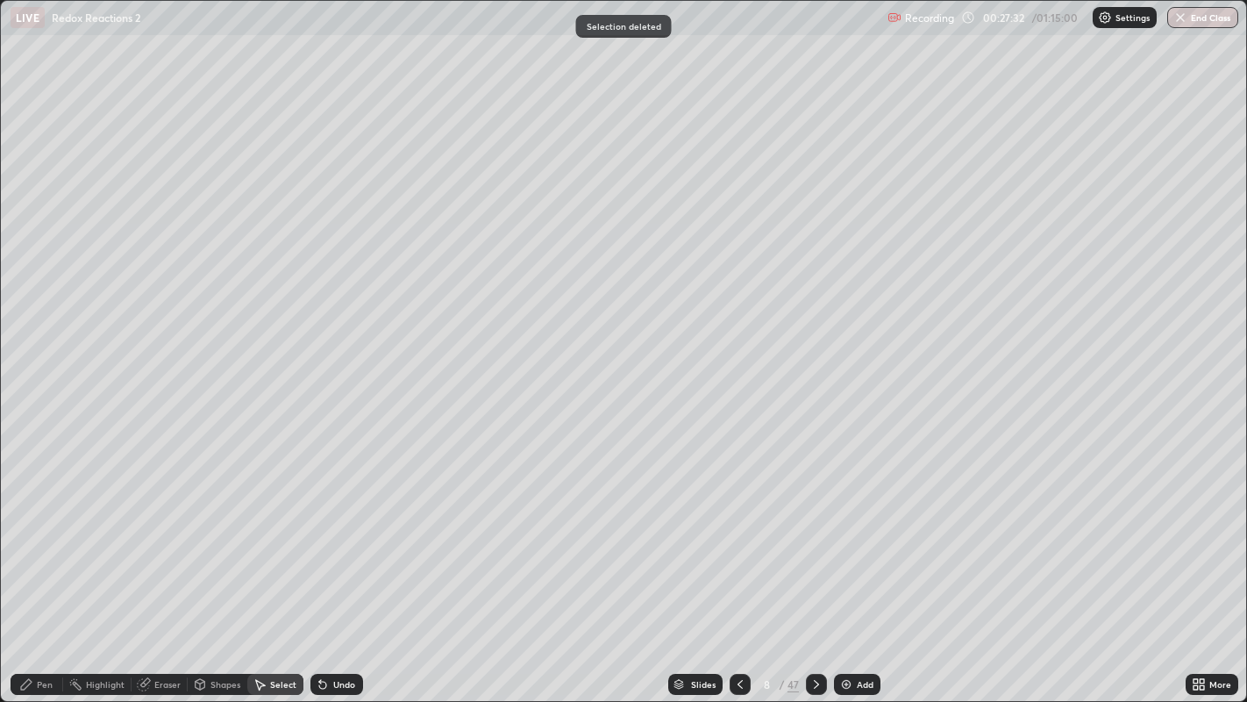
click at [57, 569] on div "Pen" at bounding box center [37, 684] width 53 height 21
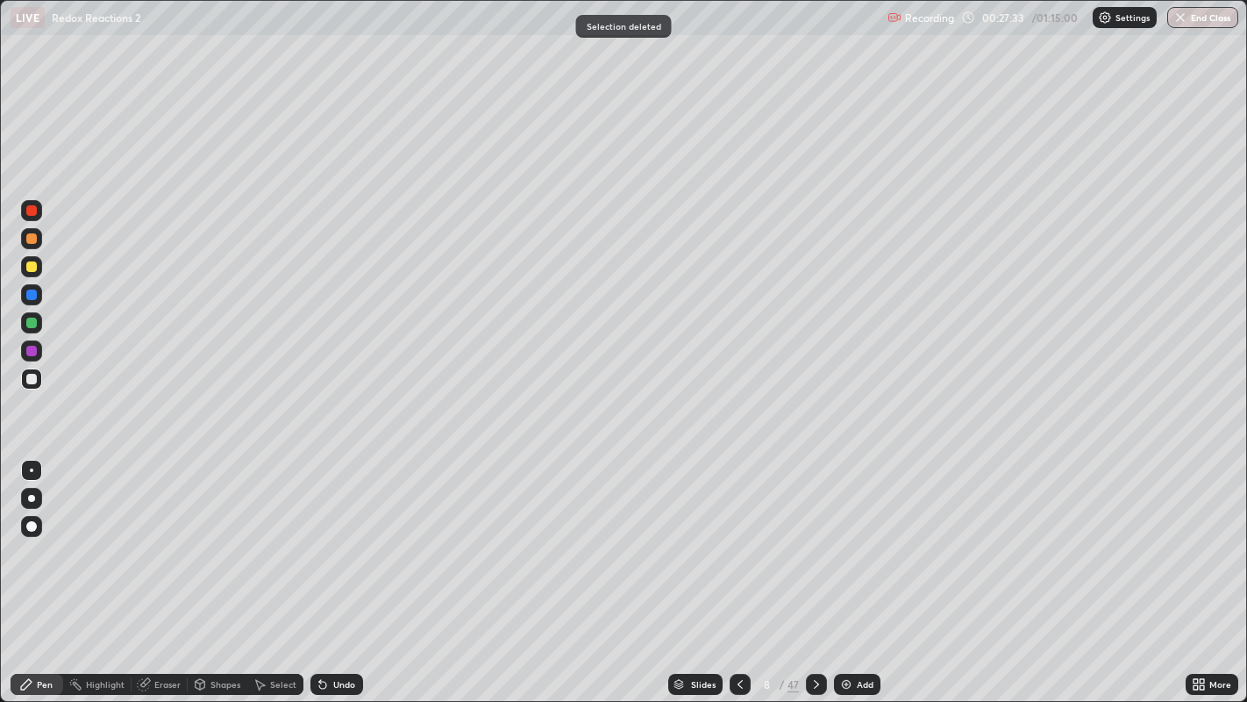
click at [34, 376] on div at bounding box center [31, 379] width 11 height 11
click at [712, 569] on div "Slides" at bounding box center [703, 684] width 25 height 9
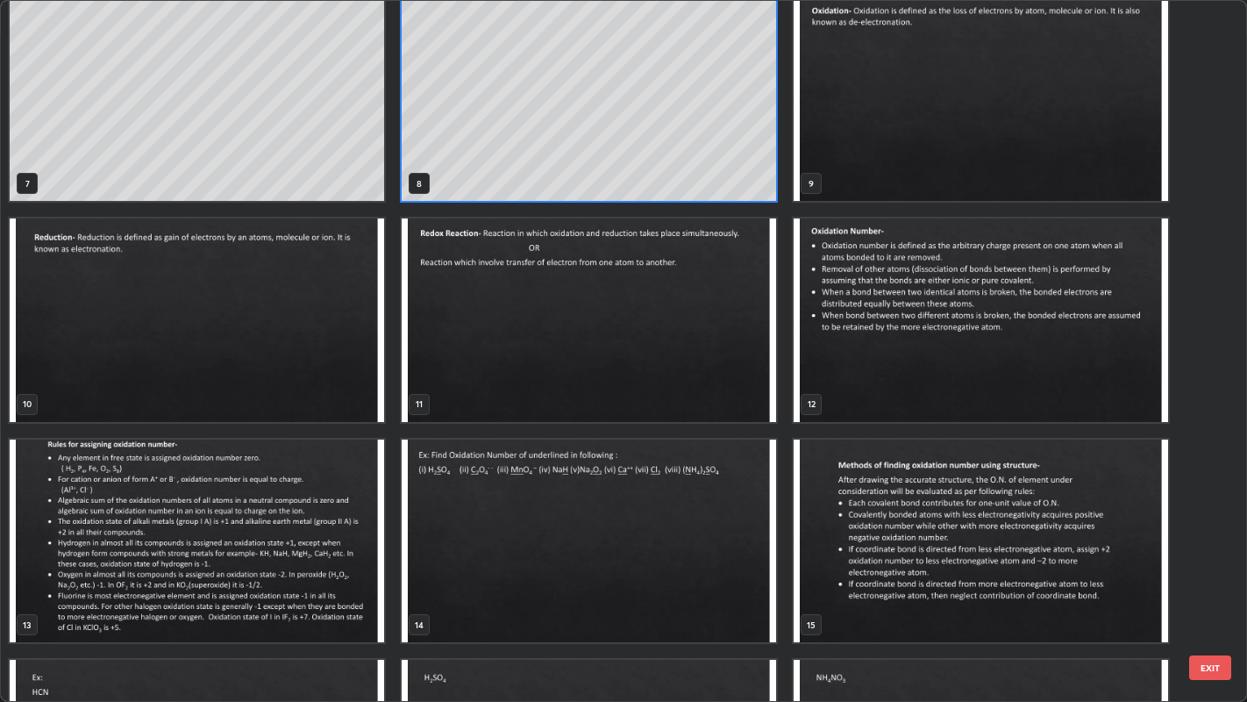
scroll to position [479, 0]
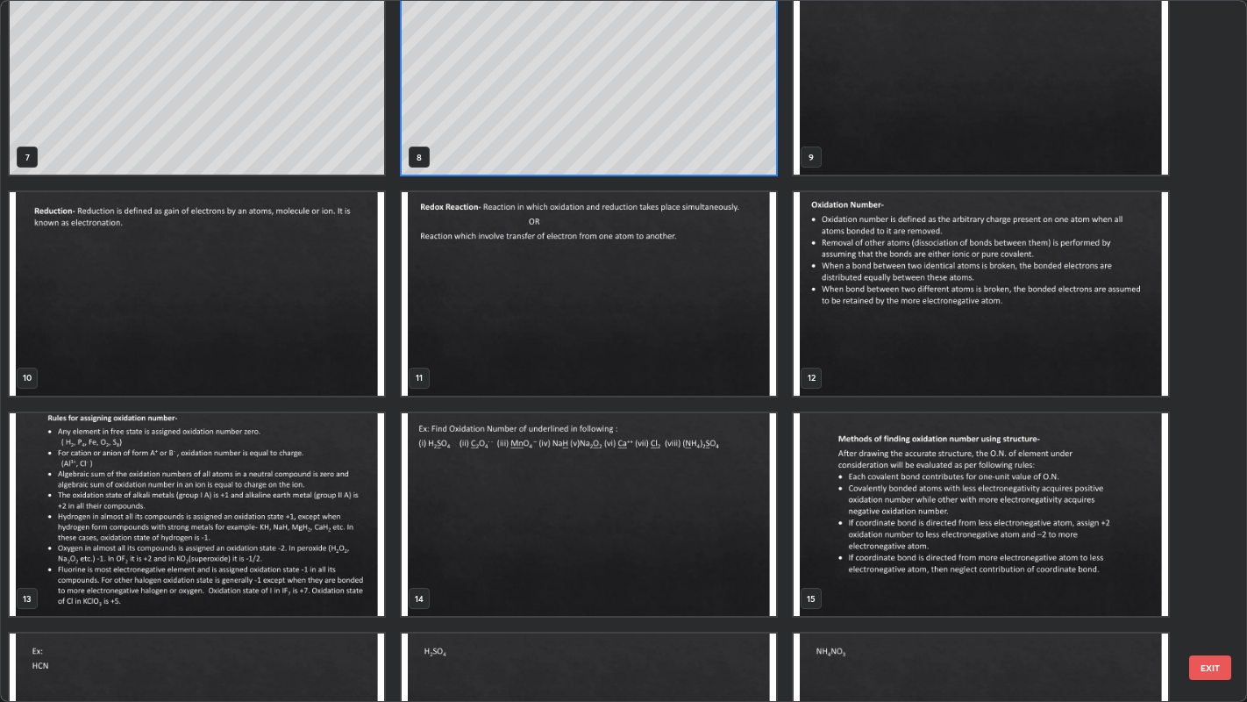
click at [949, 475] on img "grid" at bounding box center [981, 514] width 375 height 203
click at [948, 475] on img "grid" at bounding box center [981, 514] width 375 height 203
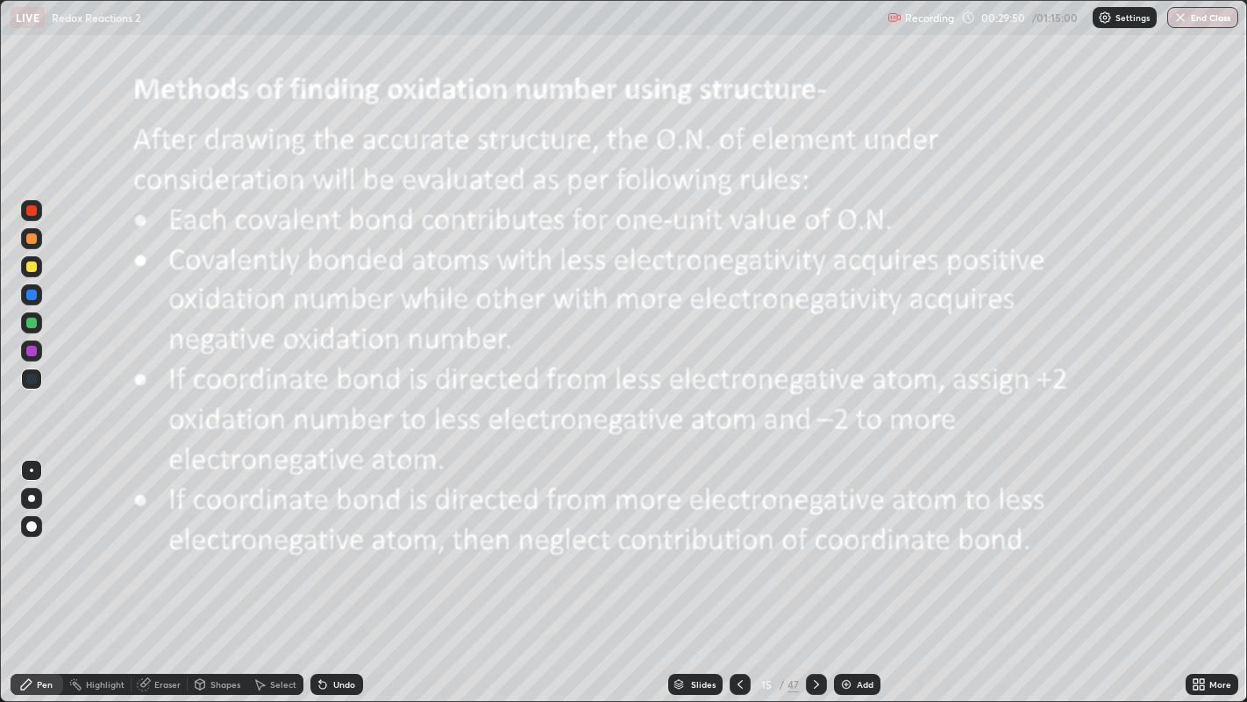
click at [822, 569] on div at bounding box center [816, 684] width 21 height 21
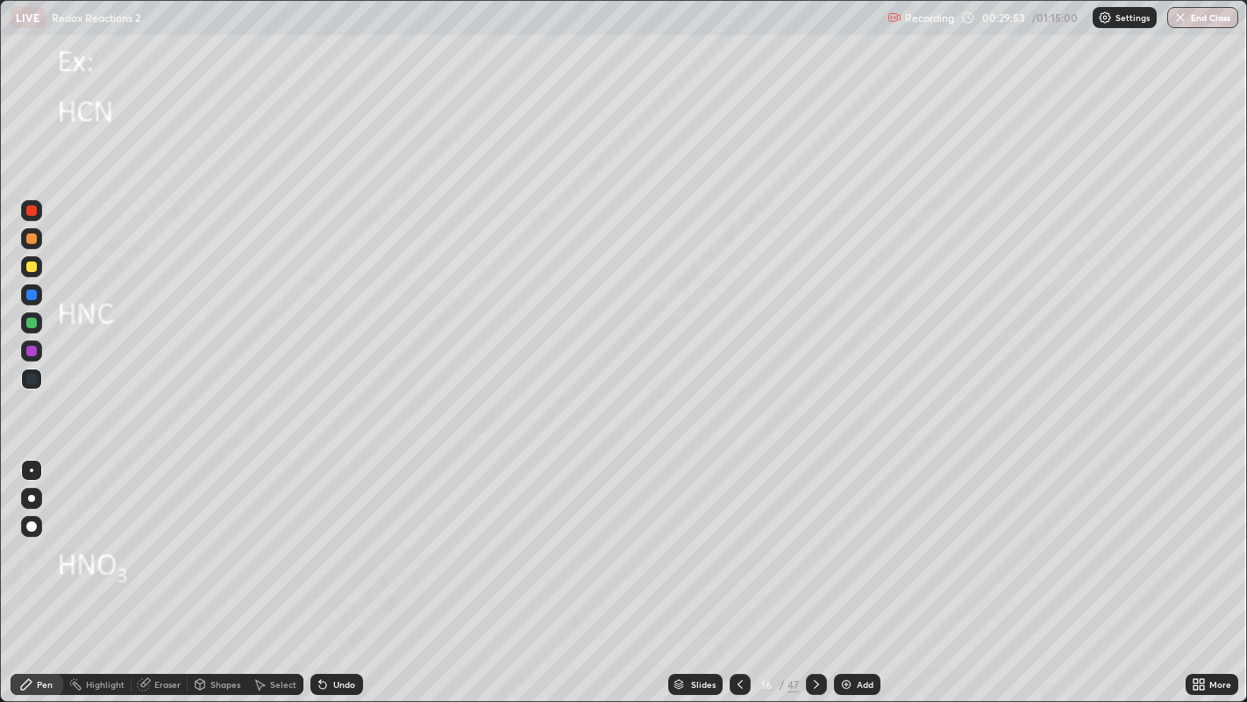
click at [739, 569] on icon at bounding box center [740, 684] width 14 height 14
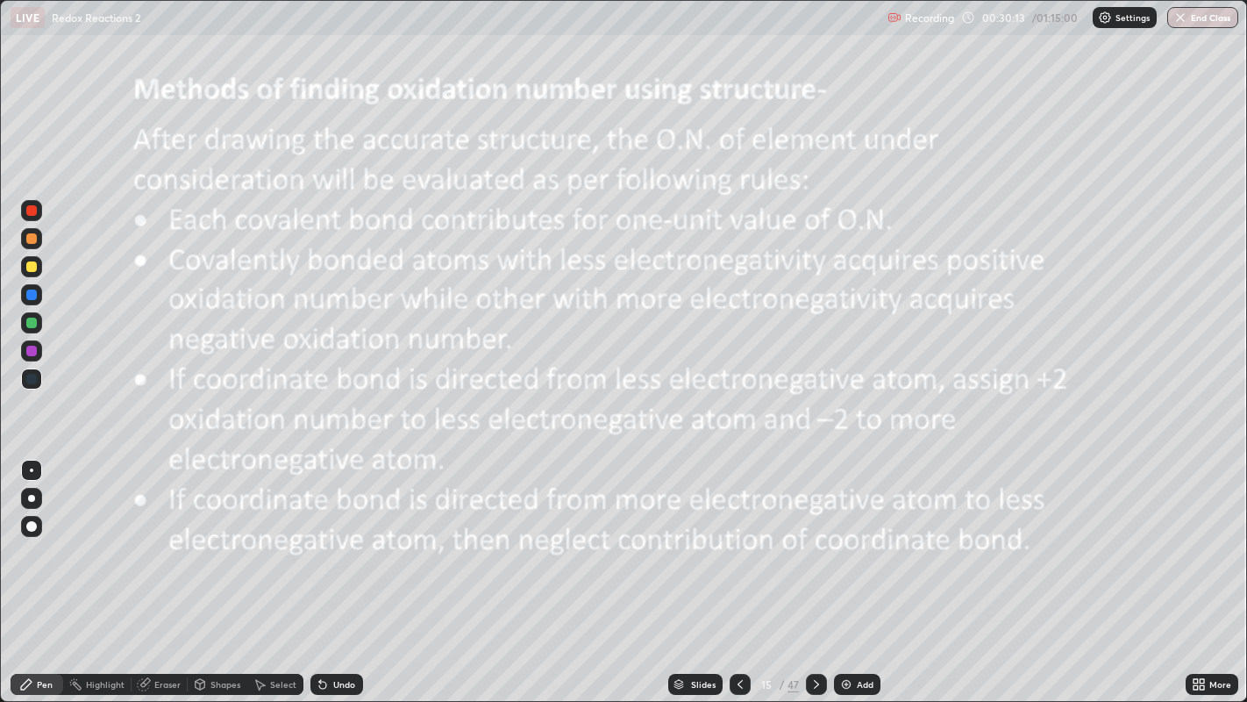
click at [35, 269] on div at bounding box center [31, 266] width 11 height 11
click at [815, 569] on icon at bounding box center [817, 684] width 14 height 14
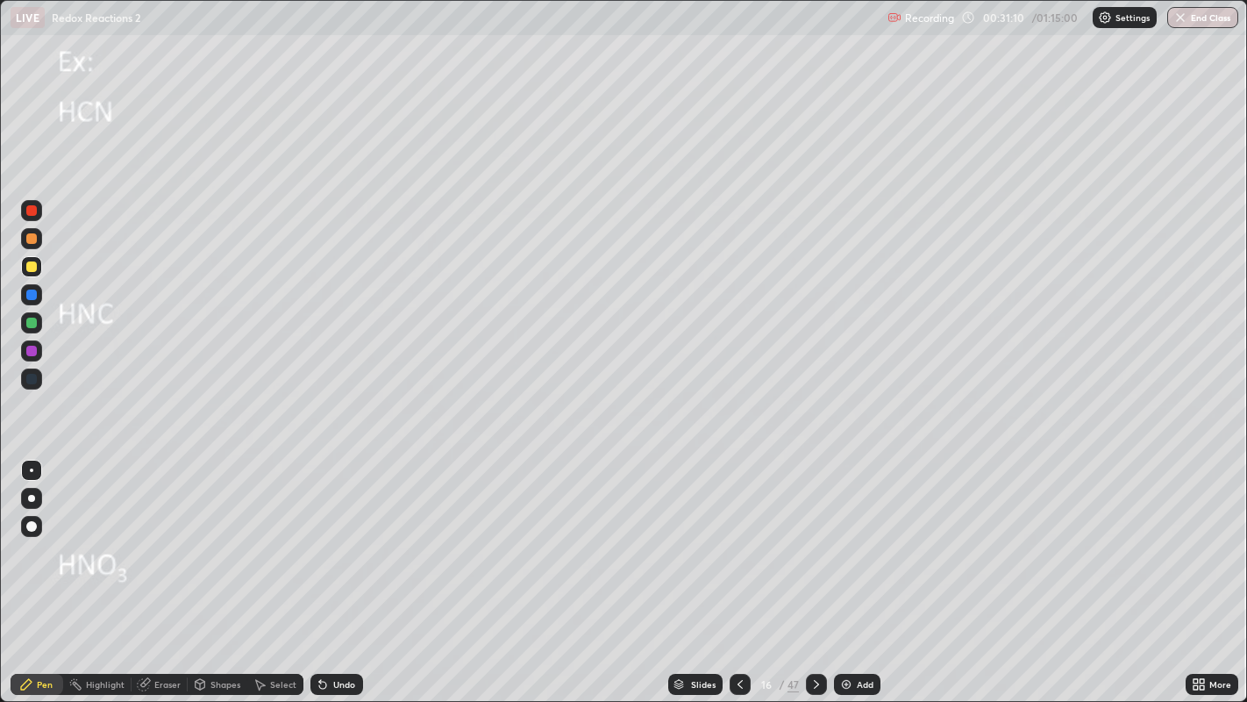
click at [36, 269] on div at bounding box center [31, 266] width 21 height 21
click at [32, 270] on div at bounding box center [31, 266] width 11 height 11
click at [33, 241] on div at bounding box center [31, 238] width 11 height 11
click at [32, 318] on div at bounding box center [31, 323] width 11 height 11
click at [171, 569] on div "Eraser" at bounding box center [167, 684] width 26 height 9
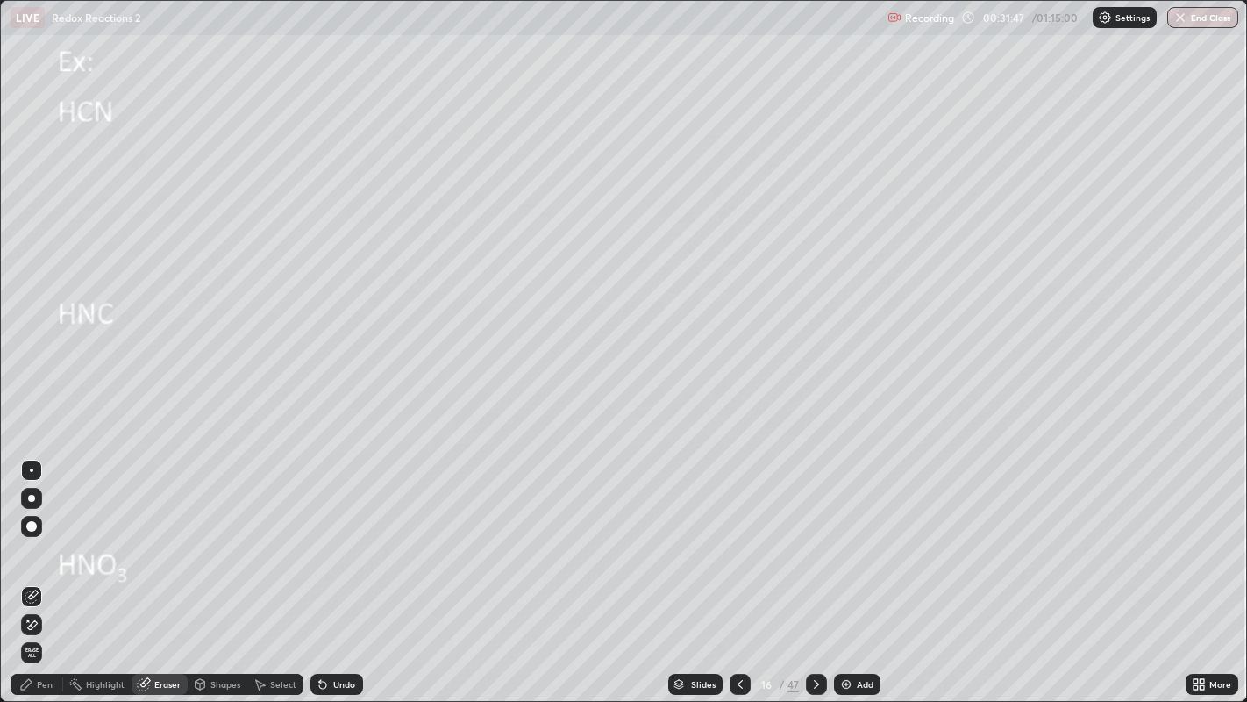
click at [49, 569] on div "Pen" at bounding box center [45, 684] width 16 height 9
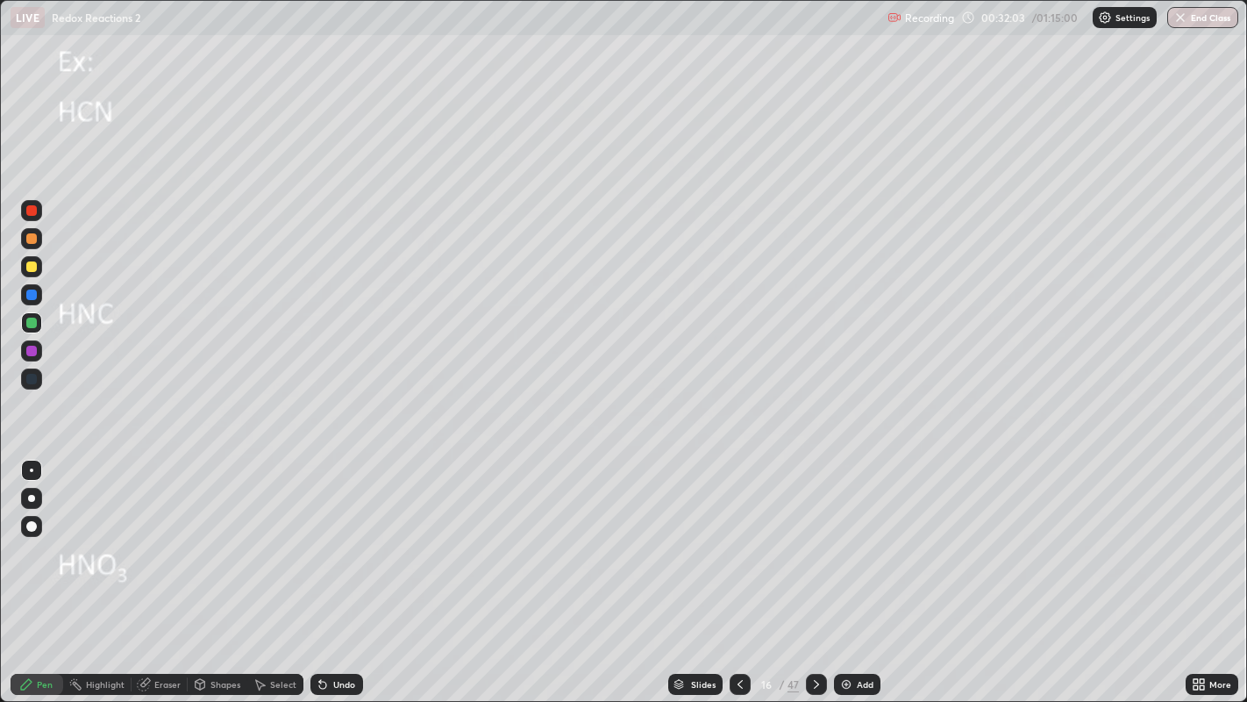
click at [32, 266] on div at bounding box center [31, 266] width 11 height 11
click at [32, 326] on div at bounding box center [31, 323] width 11 height 11
click at [32, 265] on div at bounding box center [31, 266] width 11 height 11
click at [36, 266] on div at bounding box center [31, 266] width 11 height 11
click at [32, 322] on div at bounding box center [31, 323] width 11 height 11
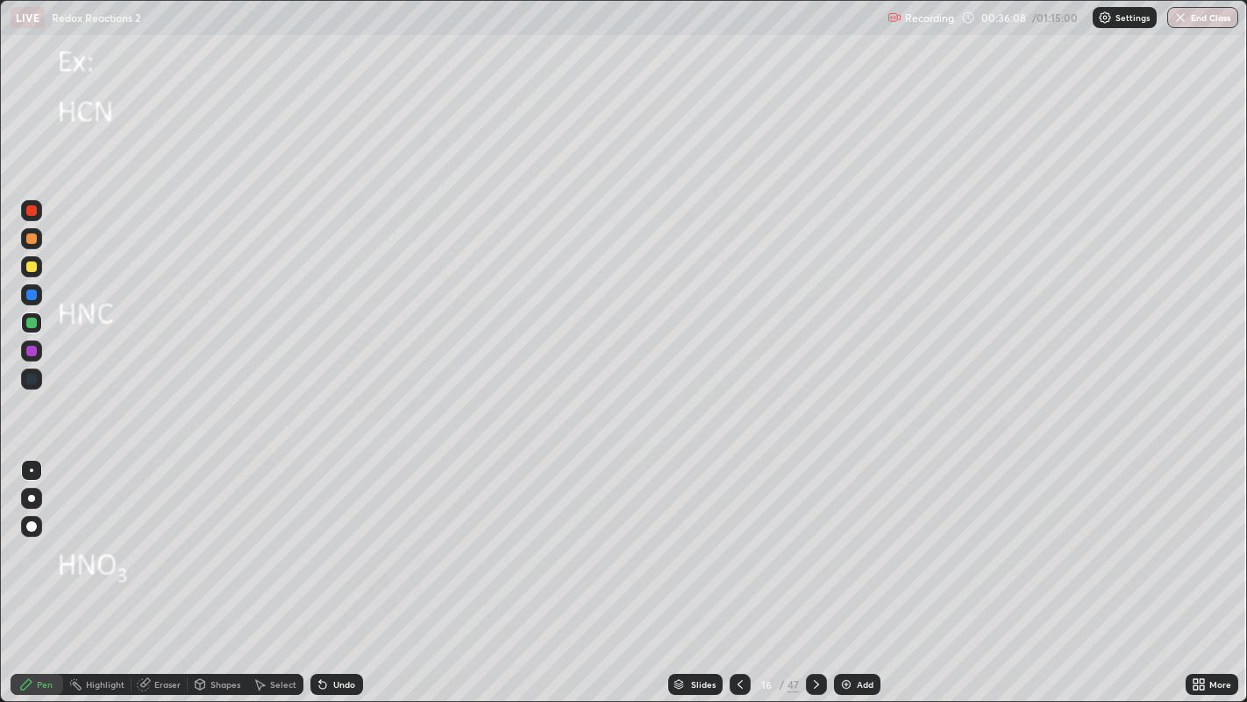
click at [39, 350] on div at bounding box center [31, 350] width 21 height 21
click at [815, 569] on icon at bounding box center [817, 684] width 14 height 14
click at [35, 269] on div at bounding box center [31, 266] width 11 height 11
click at [30, 325] on div at bounding box center [31, 323] width 11 height 11
click at [33, 323] on div at bounding box center [31, 323] width 11 height 11
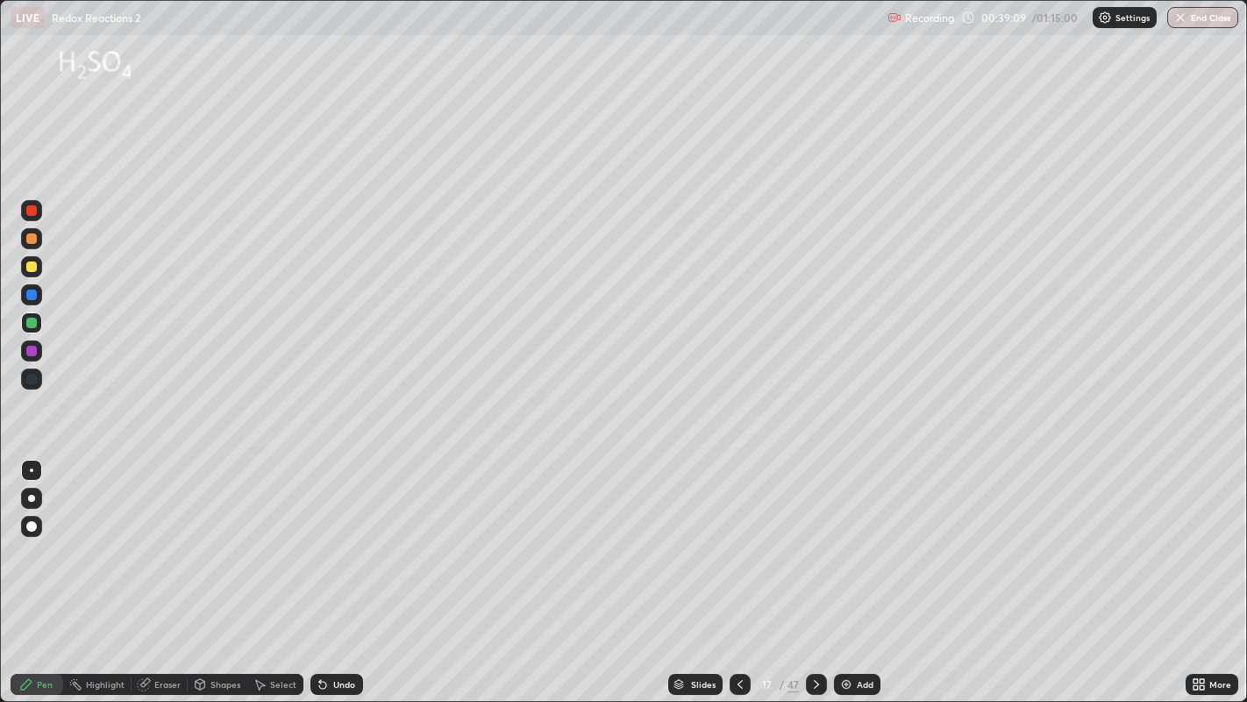
click at [33, 351] on div at bounding box center [31, 351] width 11 height 11
click at [32, 325] on div at bounding box center [31, 323] width 11 height 11
click at [815, 569] on icon at bounding box center [817, 684] width 14 height 14
click at [32, 267] on div at bounding box center [31, 266] width 11 height 11
click at [35, 270] on div at bounding box center [31, 266] width 11 height 11
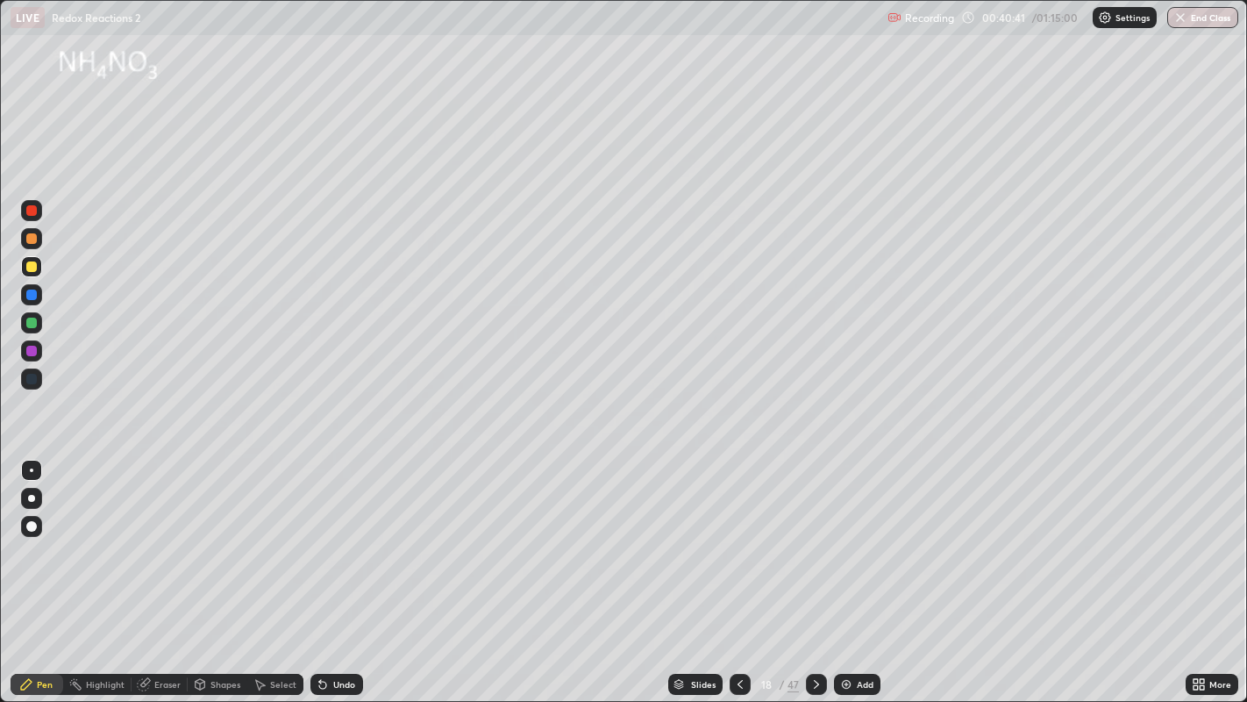
click at [33, 272] on div at bounding box center [31, 266] width 21 height 21
click at [319, 569] on icon at bounding box center [320, 681] width 2 height 2
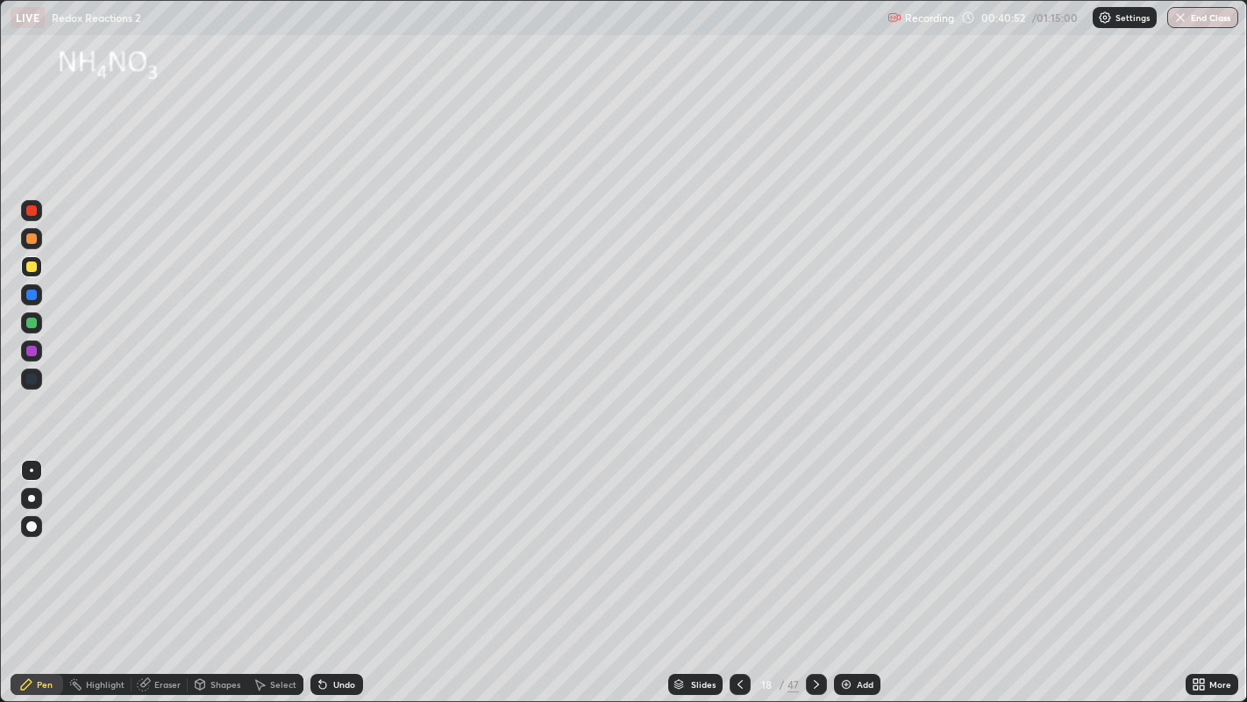
click at [326, 569] on icon at bounding box center [323, 684] width 14 height 14
click at [319, 569] on icon at bounding box center [320, 681] width 2 height 2
click at [320, 569] on icon at bounding box center [322, 685] width 7 height 7
click at [325, 569] on icon at bounding box center [323, 684] width 14 height 14
click at [323, 569] on icon at bounding box center [323, 684] width 14 height 14
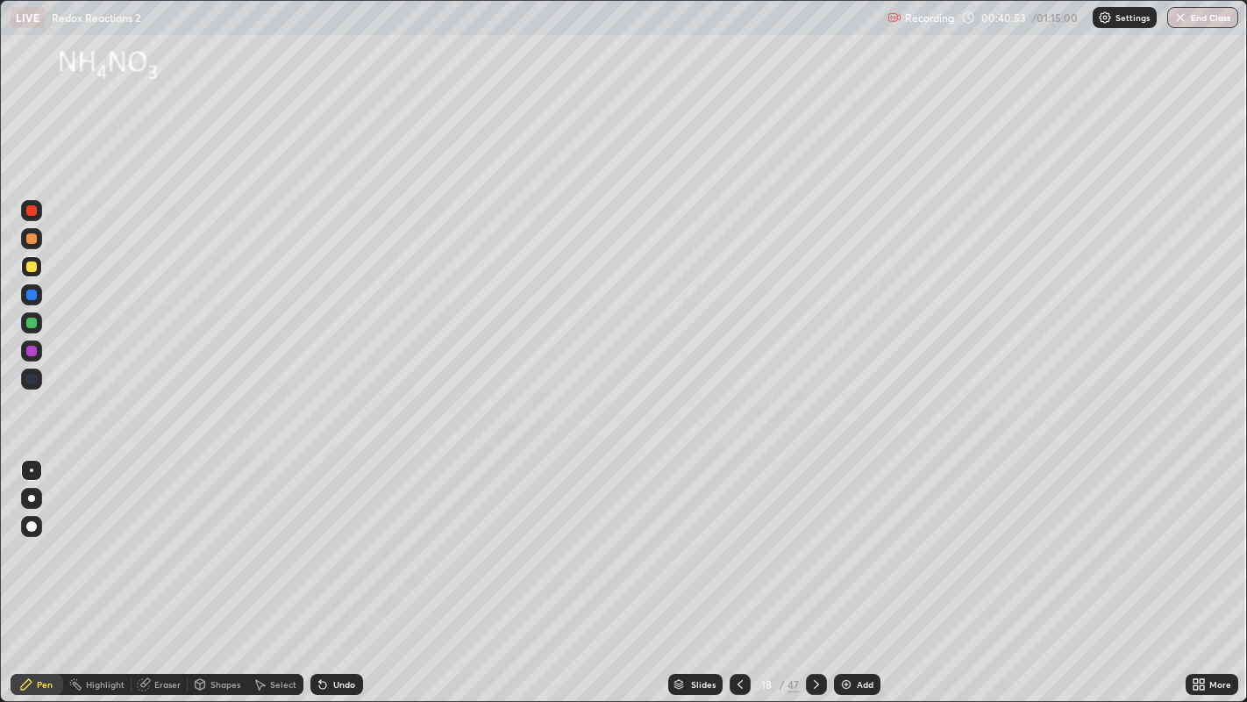
click at [322, 569] on icon at bounding box center [323, 684] width 14 height 14
click at [320, 569] on icon at bounding box center [322, 685] width 7 height 7
click at [318, 569] on icon at bounding box center [323, 684] width 14 height 14
click at [319, 569] on icon at bounding box center [320, 681] width 2 height 2
click at [318, 569] on div "Undo" at bounding box center [333, 684] width 60 height 35
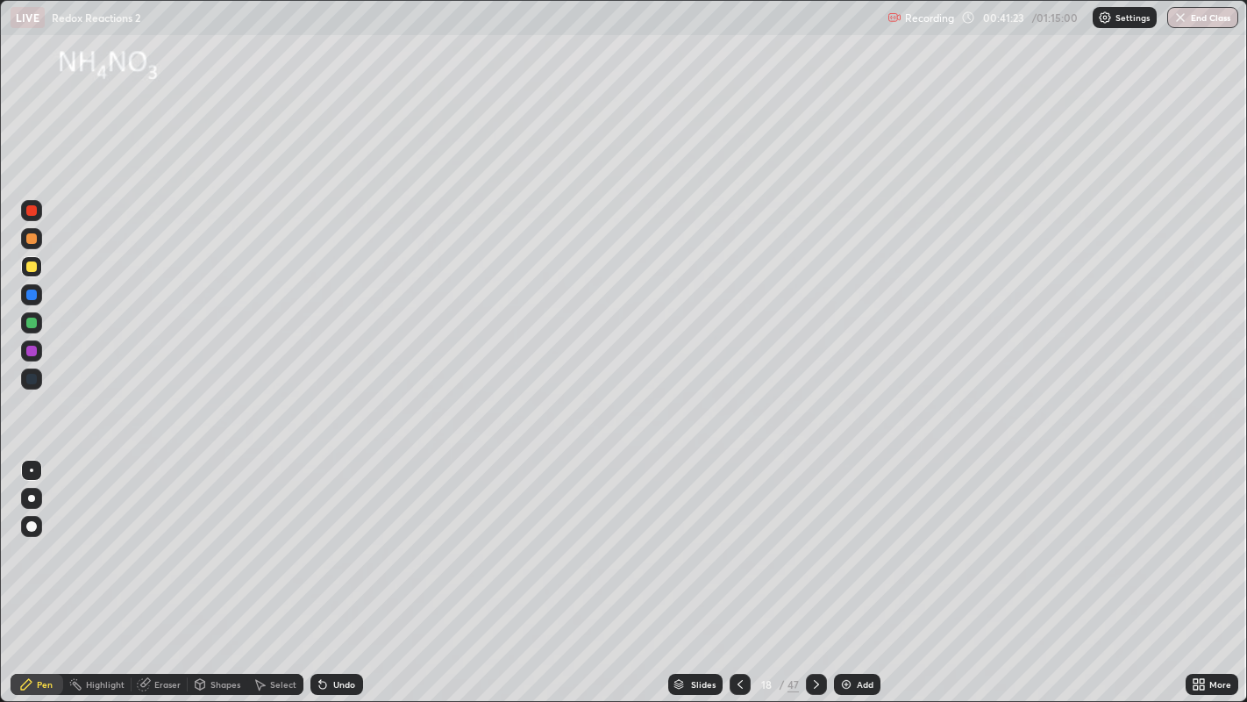
click at [335, 569] on div "Undo" at bounding box center [344, 684] width 22 height 9
click at [333, 569] on div "Undo" at bounding box center [344, 684] width 22 height 9
click at [815, 569] on icon at bounding box center [817, 684] width 14 height 14
click at [739, 569] on icon at bounding box center [740, 684] width 14 height 14
click at [815, 569] on icon at bounding box center [817, 684] width 14 height 14
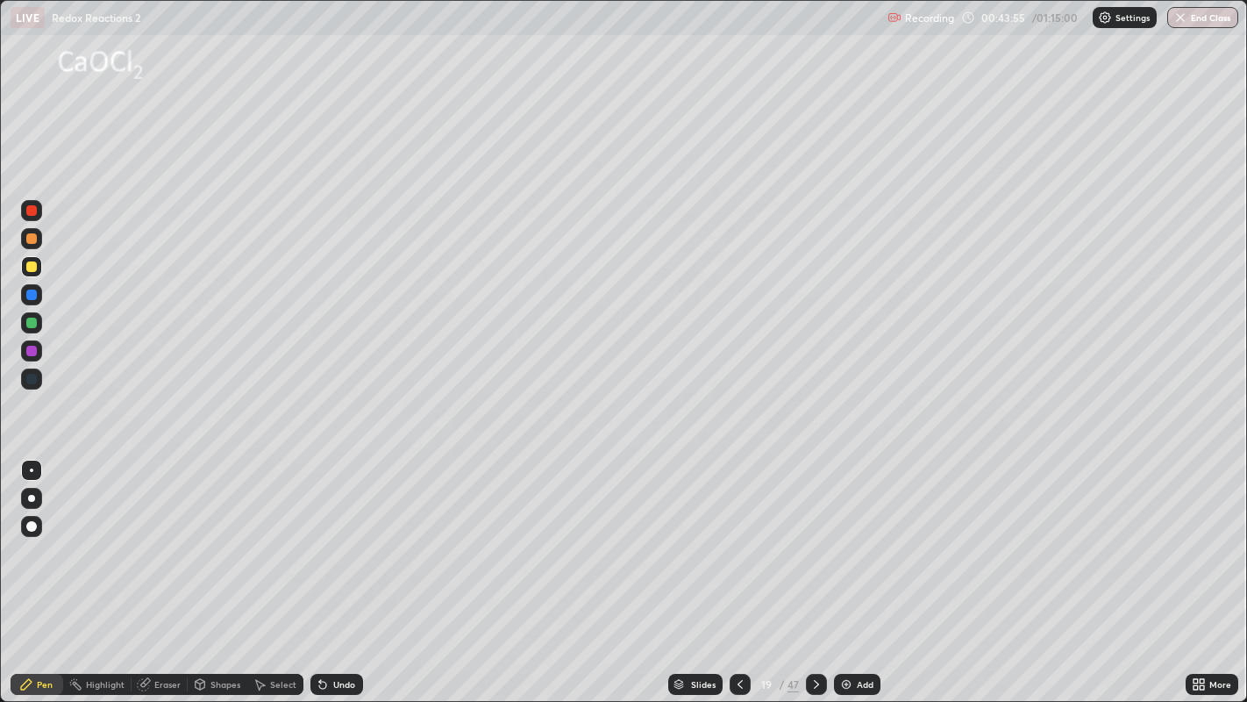
click at [35, 269] on div at bounding box center [31, 266] width 11 height 11
click at [814, 569] on icon at bounding box center [817, 684] width 14 height 14
click at [39, 269] on div at bounding box center [31, 266] width 21 height 21
click at [338, 569] on div "Undo" at bounding box center [344, 684] width 22 height 9
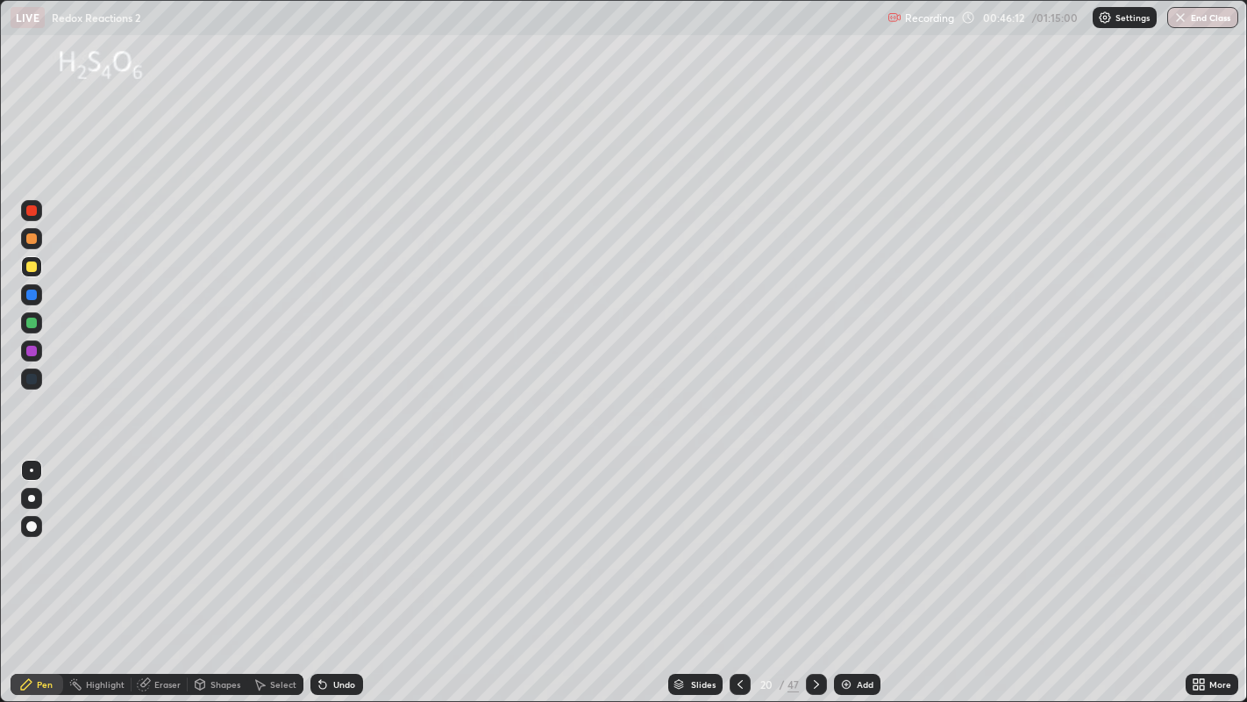
click at [337, 569] on div "Undo" at bounding box center [344, 684] width 22 height 9
click at [335, 569] on div "Undo" at bounding box center [344, 684] width 22 height 9
click at [334, 569] on div "Undo" at bounding box center [344, 684] width 22 height 9
click at [26, 325] on div at bounding box center [31, 323] width 11 height 11
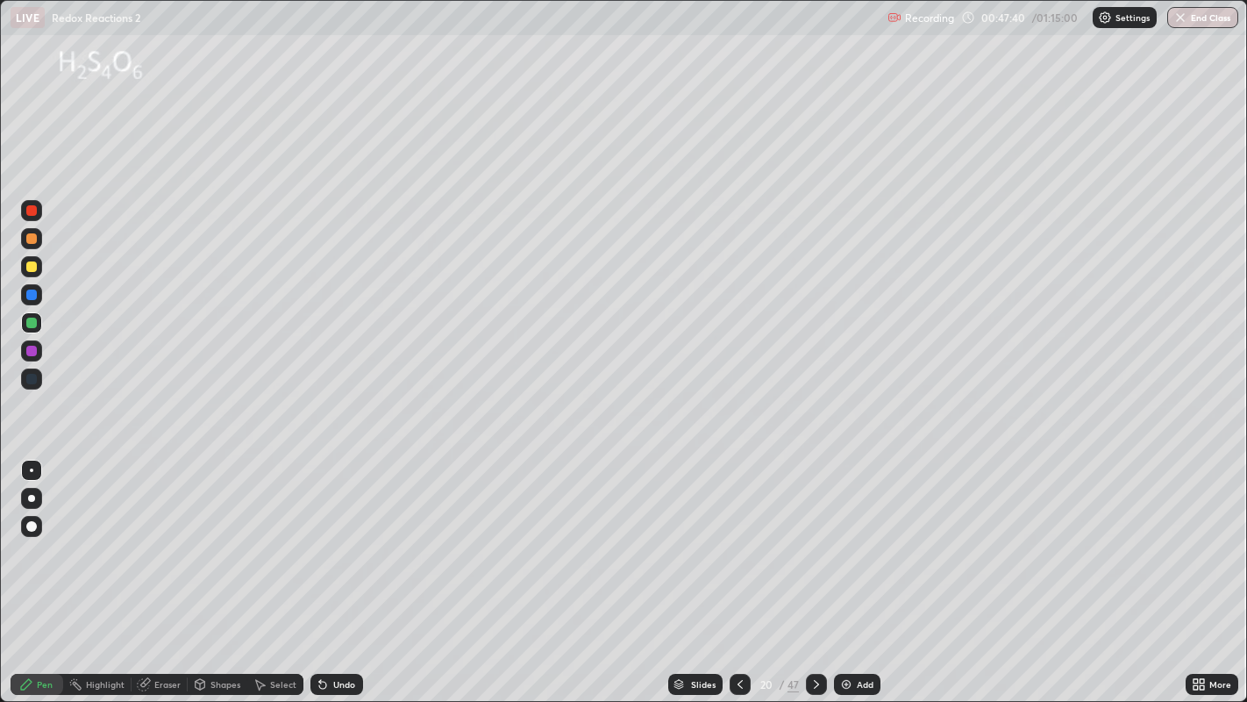
click at [215, 569] on div "Shapes" at bounding box center [226, 684] width 30 height 9
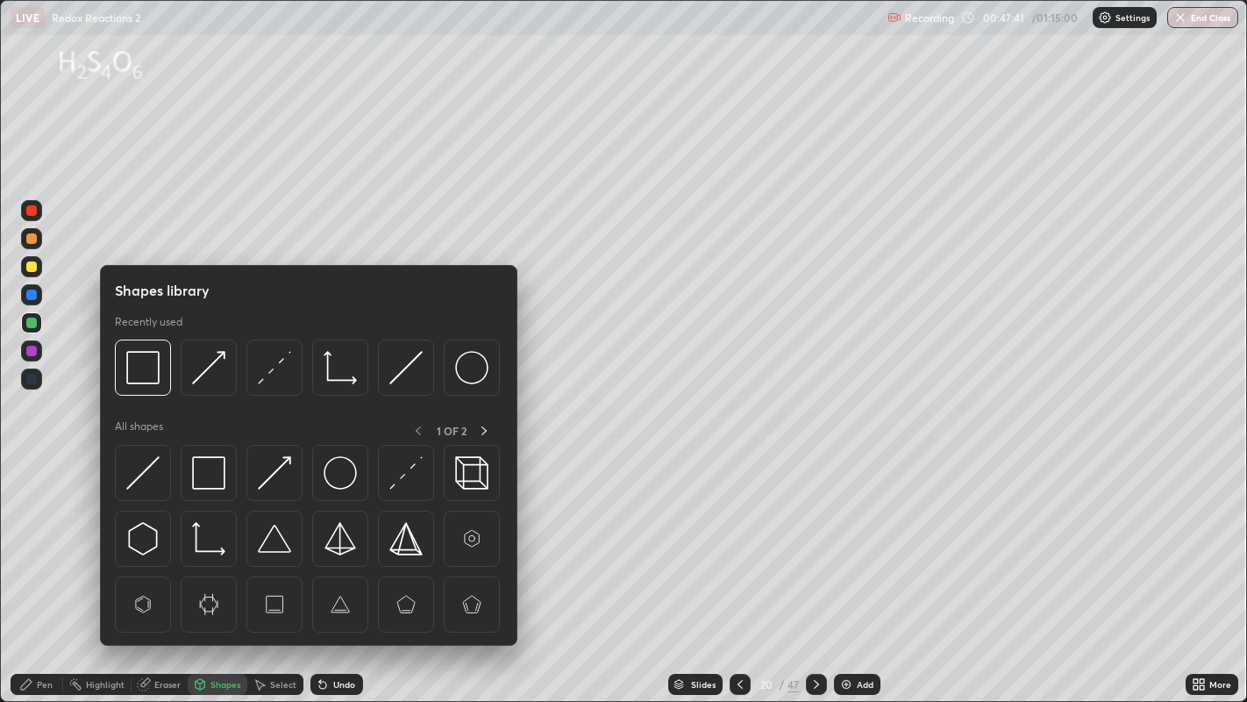
click at [56, 569] on div "Pen" at bounding box center [37, 684] width 53 height 35
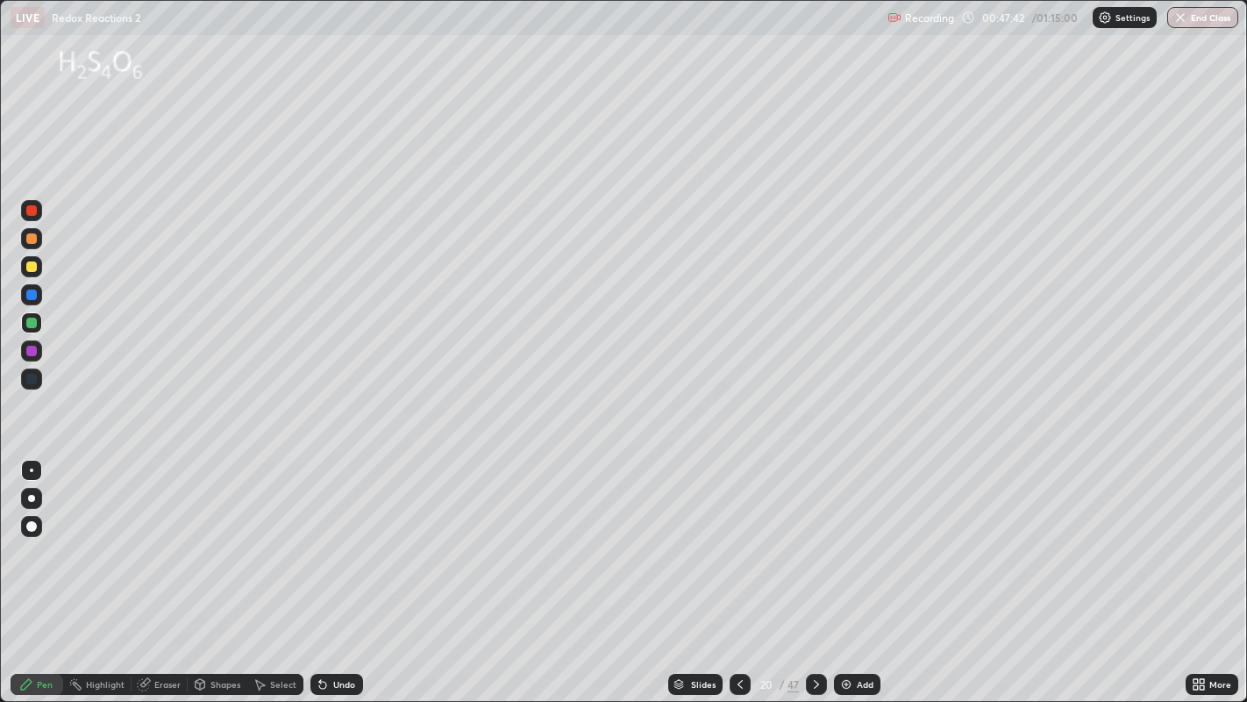
click at [32, 351] on div at bounding box center [31, 351] width 11 height 11
click at [33, 268] on div at bounding box center [31, 266] width 11 height 11
click at [815, 569] on icon at bounding box center [817, 684] width 14 height 14
click at [32, 267] on div at bounding box center [31, 266] width 11 height 11
click at [32, 322] on div at bounding box center [31, 323] width 11 height 11
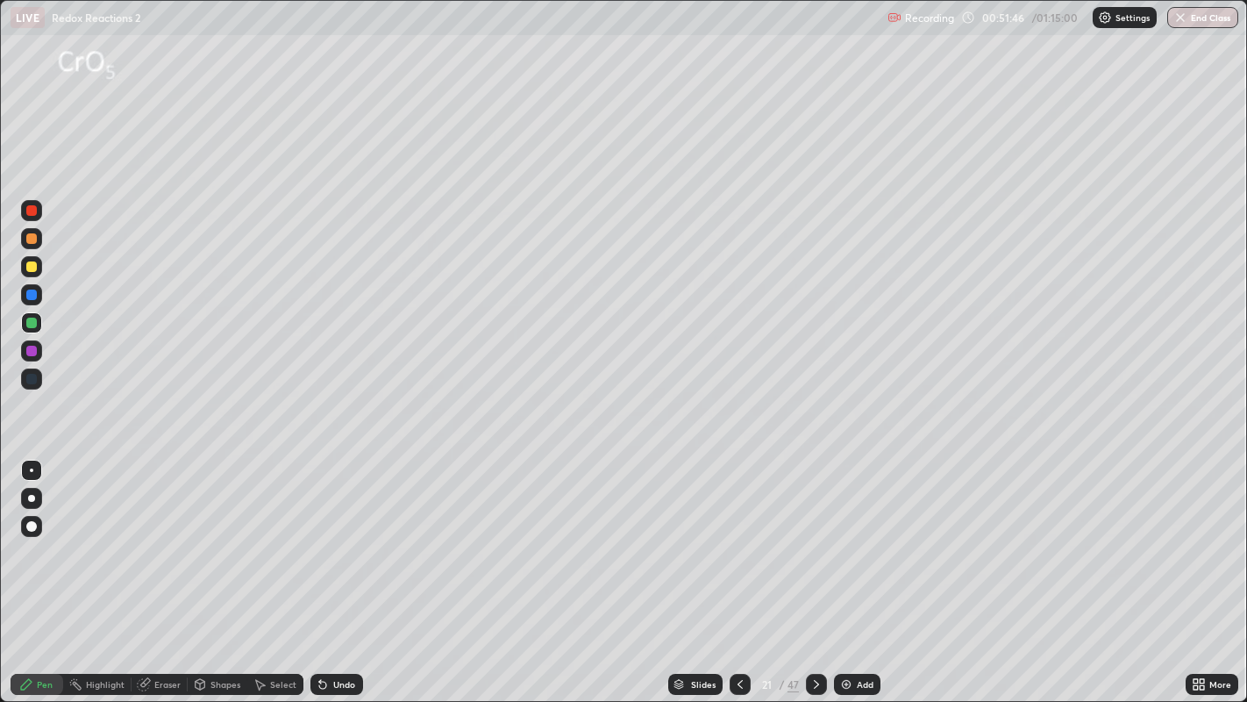
click at [32, 351] on div at bounding box center [31, 351] width 11 height 11
click at [815, 569] on icon at bounding box center [817, 684] width 14 height 14
click at [32, 267] on div at bounding box center [31, 266] width 11 height 11
click at [817, 569] on icon at bounding box center [816, 684] width 5 height 9
click at [736, 569] on icon at bounding box center [740, 684] width 14 height 14
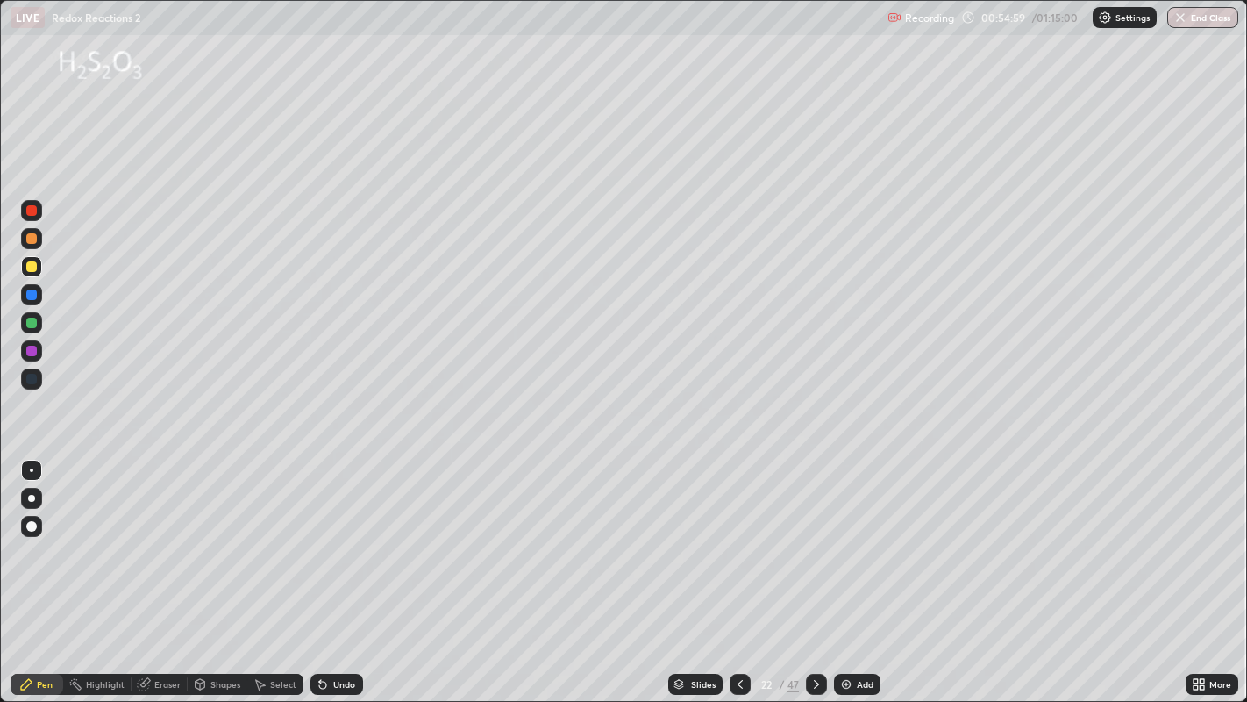
click at [842, 569] on img at bounding box center [846, 684] width 14 height 14
click at [32, 378] on div at bounding box center [31, 379] width 11 height 11
click at [331, 569] on div "Undo" at bounding box center [337, 684] width 53 height 21
click at [739, 569] on icon at bounding box center [740, 684] width 14 height 14
click at [817, 569] on icon at bounding box center [817, 684] width 14 height 14
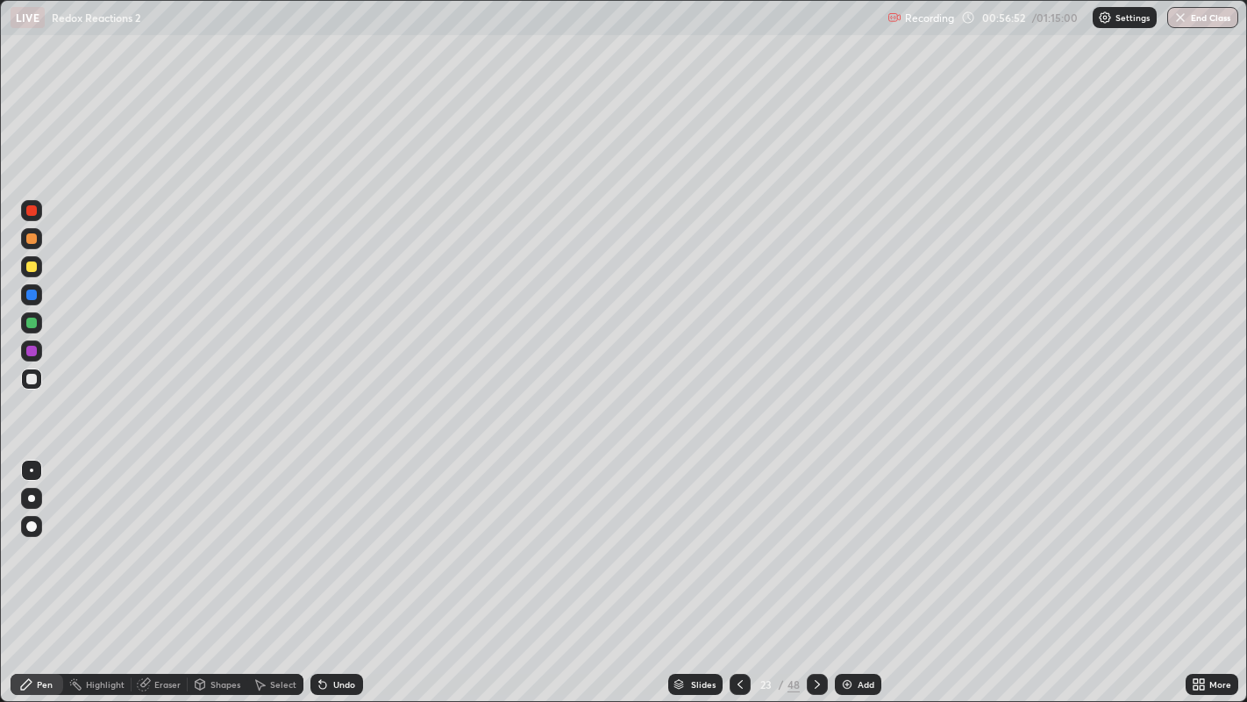
click at [32, 322] on div at bounding box center [31, 323] width 11 height 11
click at [35, 353] on div at bounding box center [31, 351] width 11 height 11
click at [807, 569] on div at bounding box center [817, 684] width 21 height 21
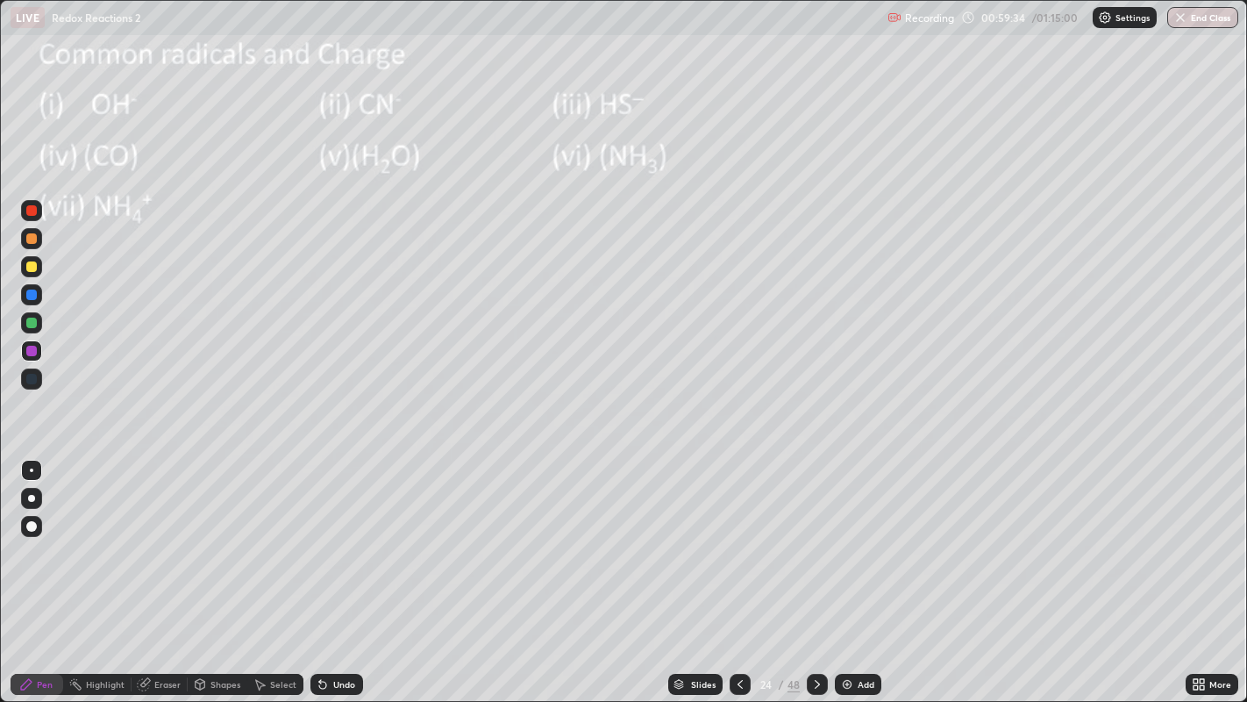
click at [739, 569] on icon at bounding box center [740, 684] width 14 height 14
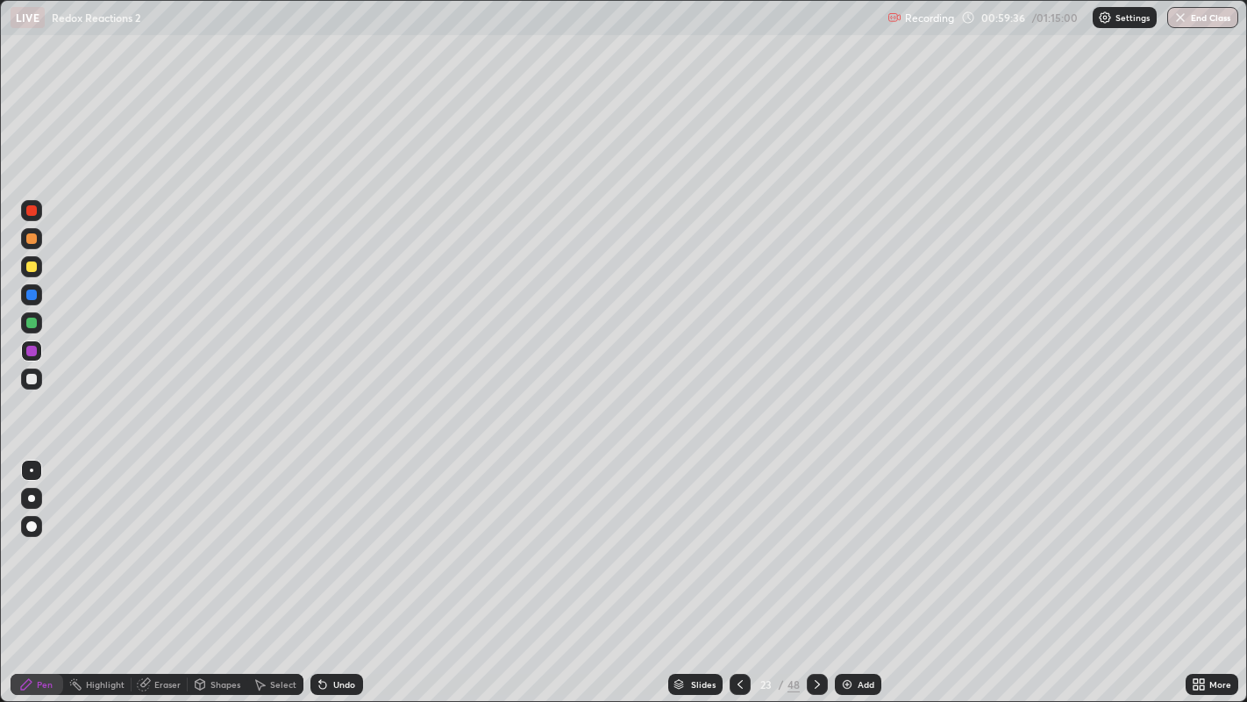
click at [847, 569] on img at bounding box center [847, 684] width 14 height 14
click at [33, 378] on div at bounding box center [31, 379] width 11 height 11
click at [337, 569] on div "Undo" at bounding box center [337, 684] width 53 height 21
click at [339, 569] on div "Undo" at bounding box center [344, 684] width 22 height 9
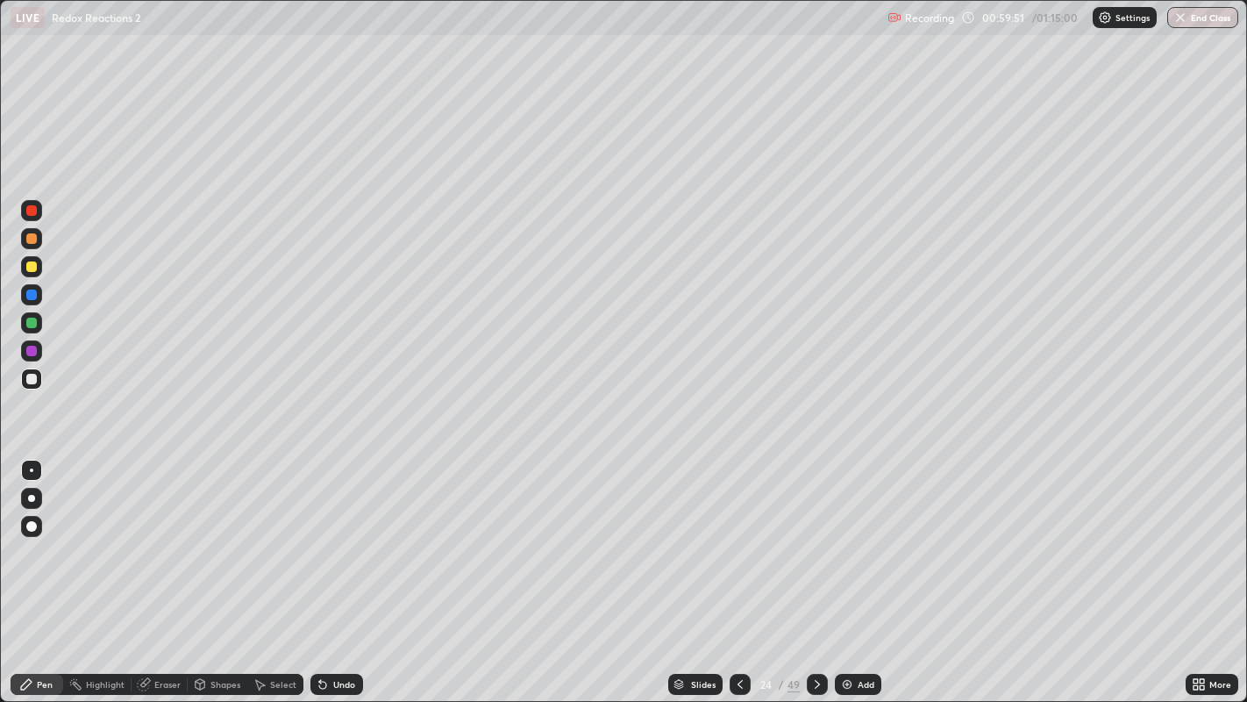
click at [333, 569] on div "Undo" at bounding box center [344, 684] width 22 height 9
click at [38, 324] on div at bounding box center [31, 322] width 21 height 21
click at [324, 569] on icon at bounding box center [323, 684] width 14 height 14
click at [322, 569] on icon at bounding box center [322, 685] width 7 height 7
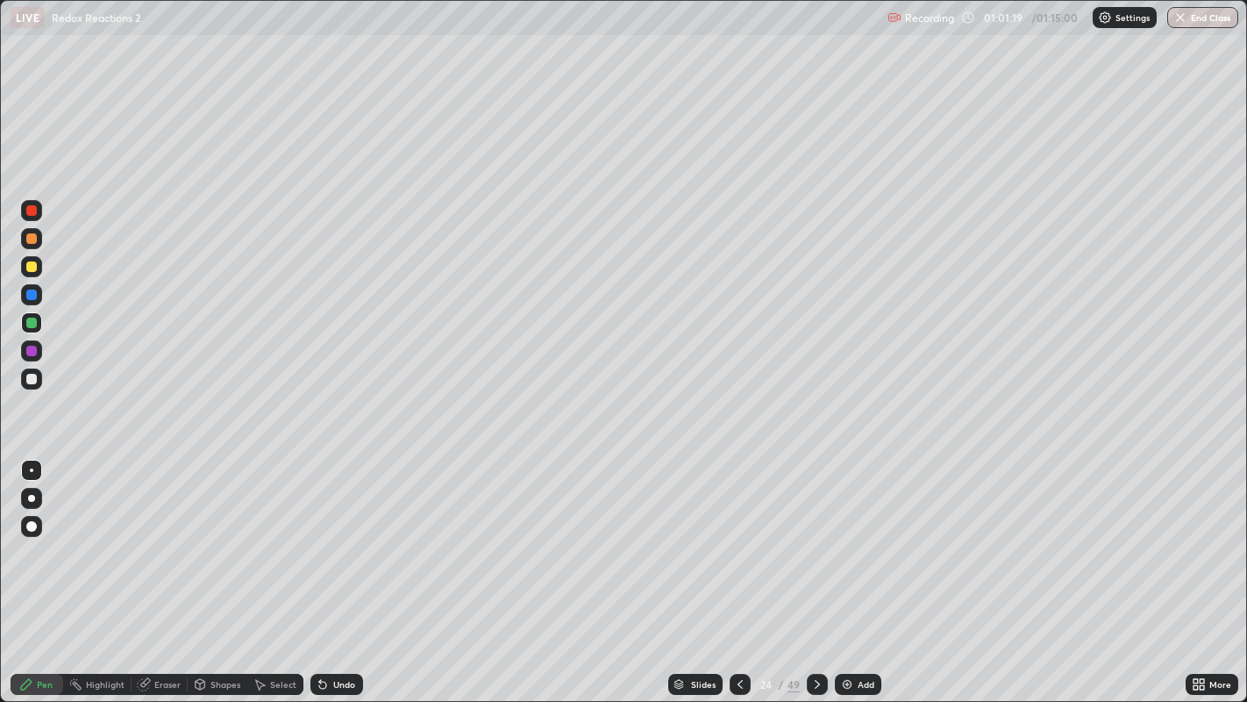
click at [33, 353] on div at bounding box center [31, 351] width 11 height 11
click at [816, 569] on icon at bounding box center [817, 684] width 14 height 14
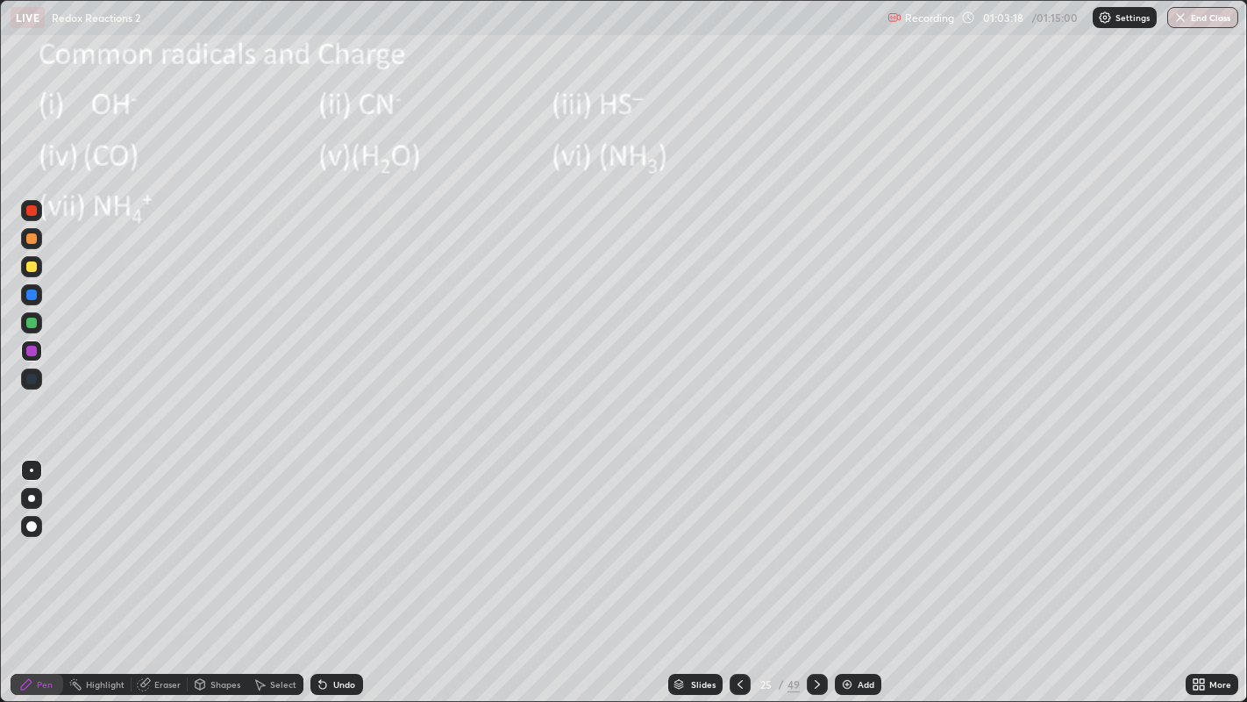
click at [32, 267] on div at bounding box center [31, 266] width 11 height 11
click at [330, 569] on div "Undo" at bounding box center [337, 684] width 53 height 21
click at [329, 569] on div "Undo" at bounding box center [337, 684] width 53 height 21
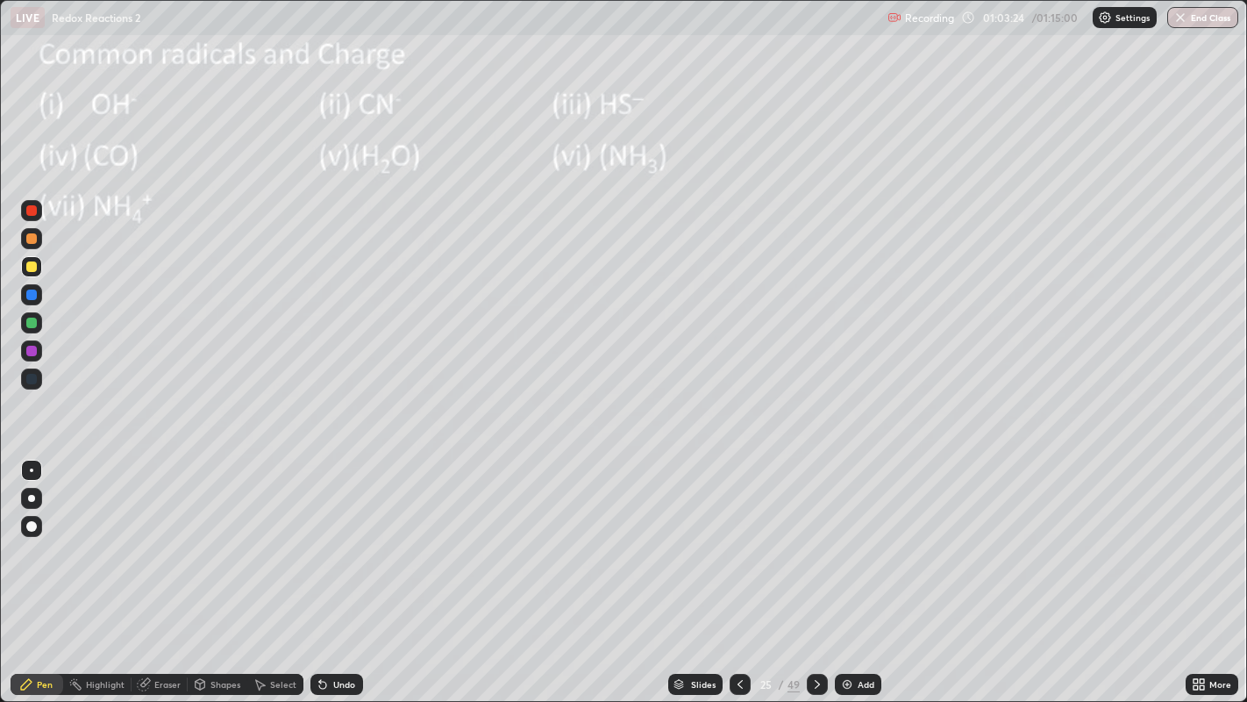
click at [331, 569] on div "Undo" at bounding box center [337, 684] width 53 height 21
click at [32, 325] on div at bounding box center [31, 323] width 11 height 11
click at [1180, 16] on img "button" at bounding box center [1181, 18] width 14 height 14
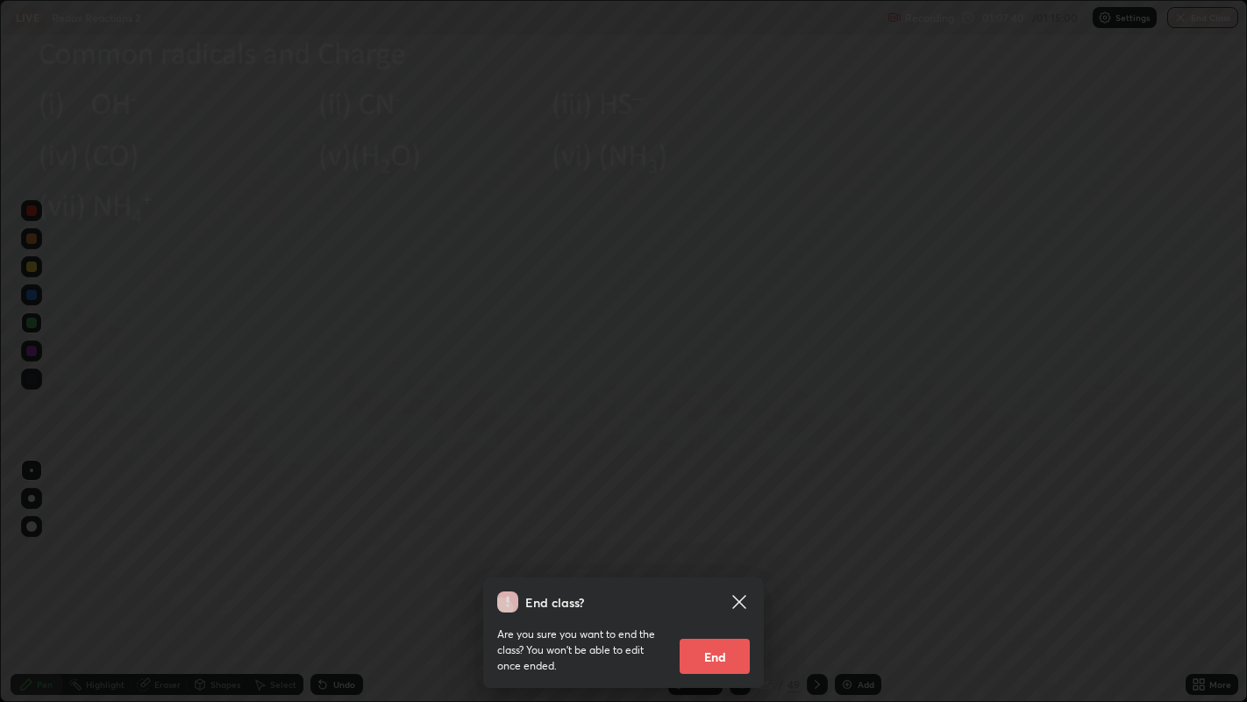
click at [726, 569] on button "End" at bounding box center [715, 656] width 70 height 35
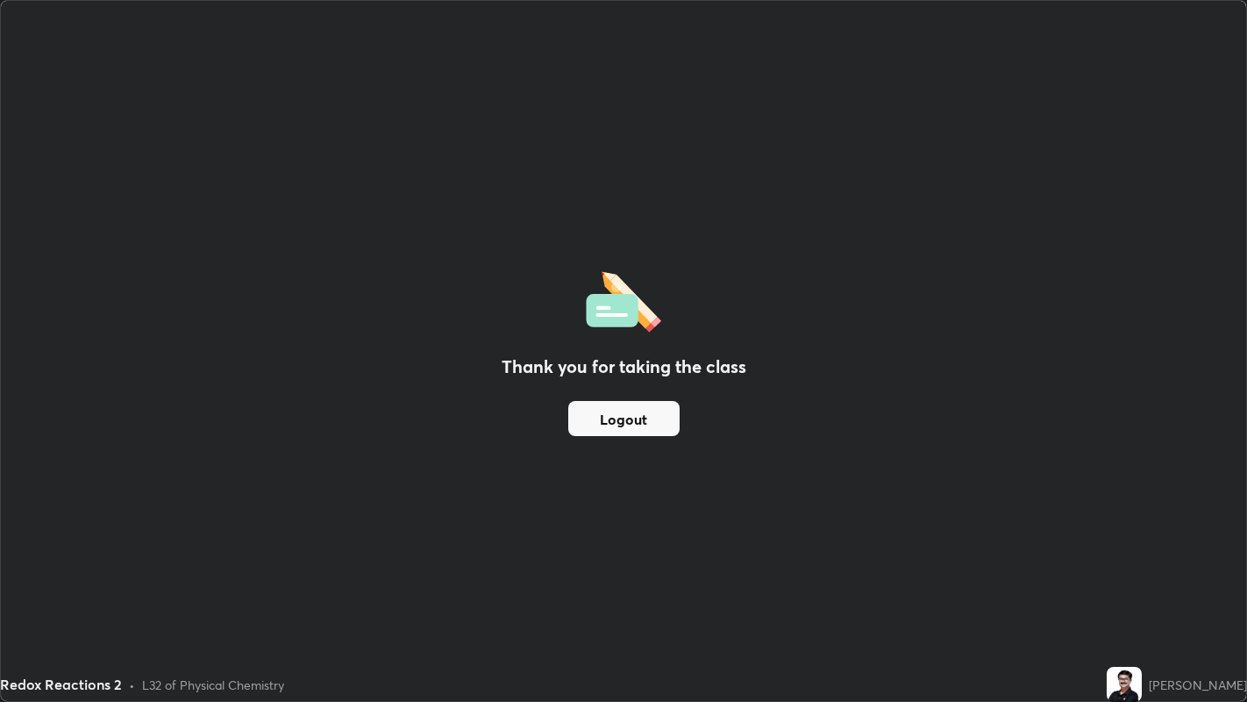
click at [1142, 569] on img at bounding box center [1124, 684] width 35 height 35
click at [617, 414] on button "Logout" at bounding box center [623, 418] width 111 height 35
